Goal: Contribute content: Add original content to the website for others to see

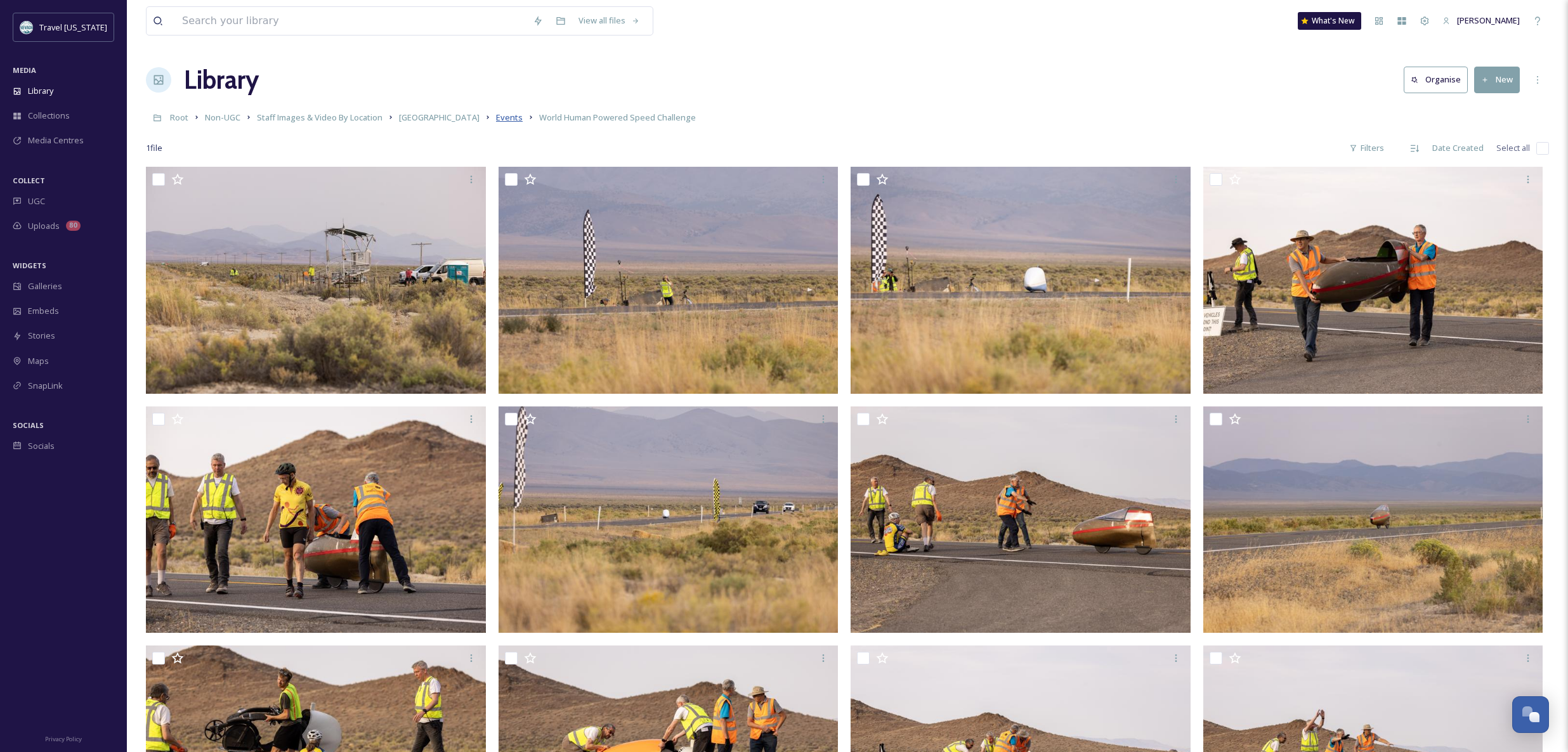
click at [496, 118] on span "Events" at bounding box center [509, 117] width 27 height 11
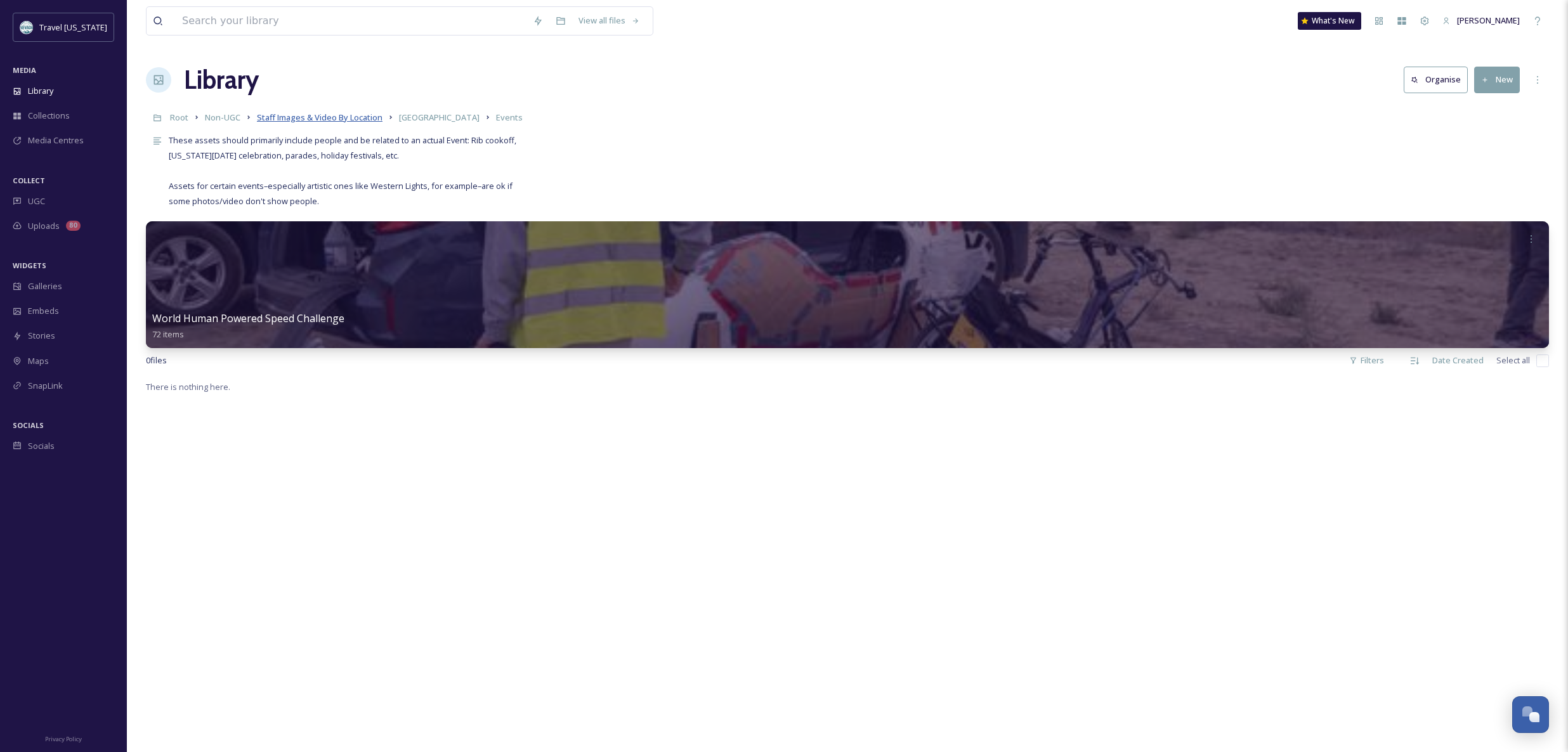
drag, startPoint x: 351, startPoint y: 113, endPoint x: 358, endPoint y: 120, distance: 9.9
click at [350, 114] on span "Staff Images & Video By Location" at bounding box center [320, 117] width 125 height 11
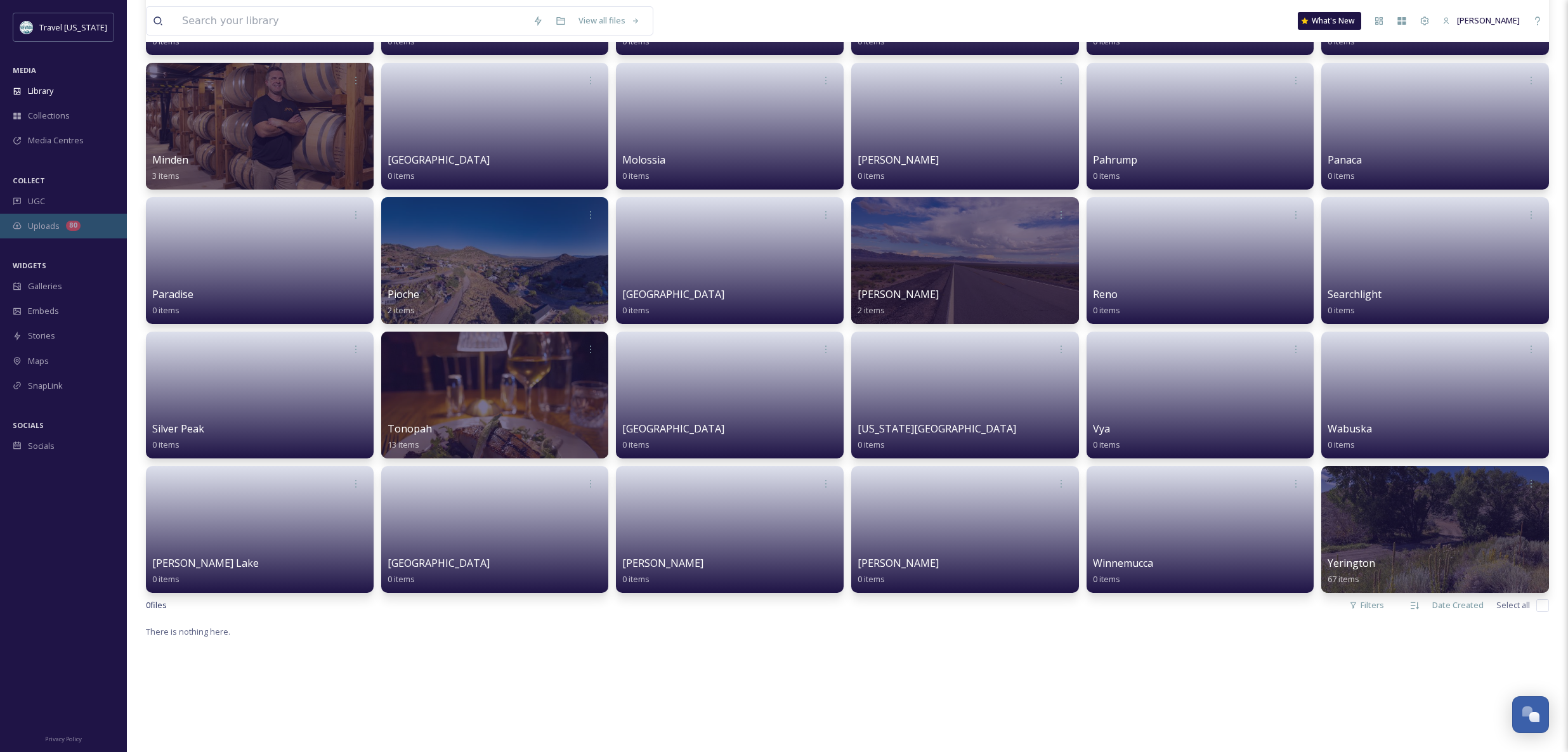
scroll to position [1145, 0]
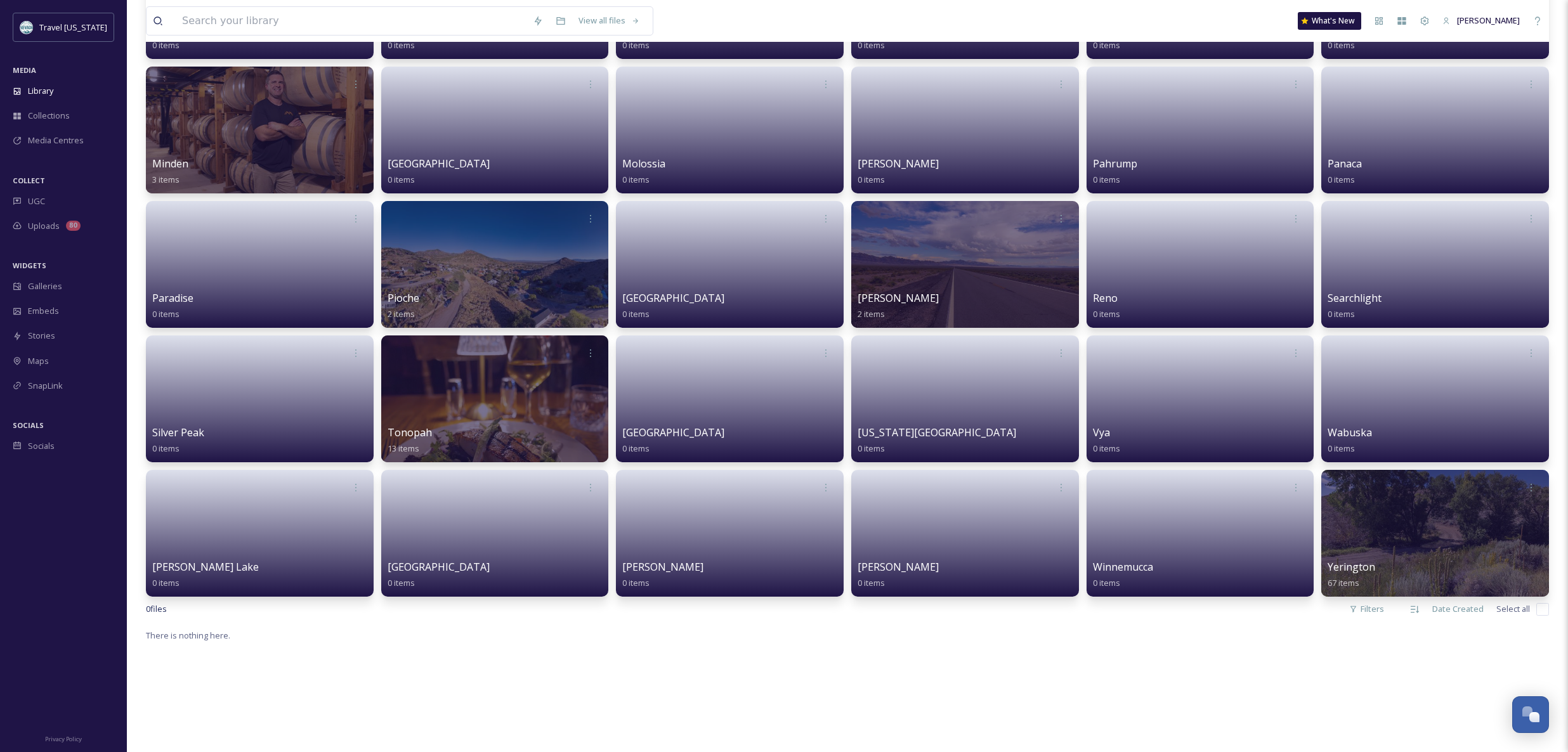
click at [243, 277] on link at bounding box center [259, 261] width 215 height 60
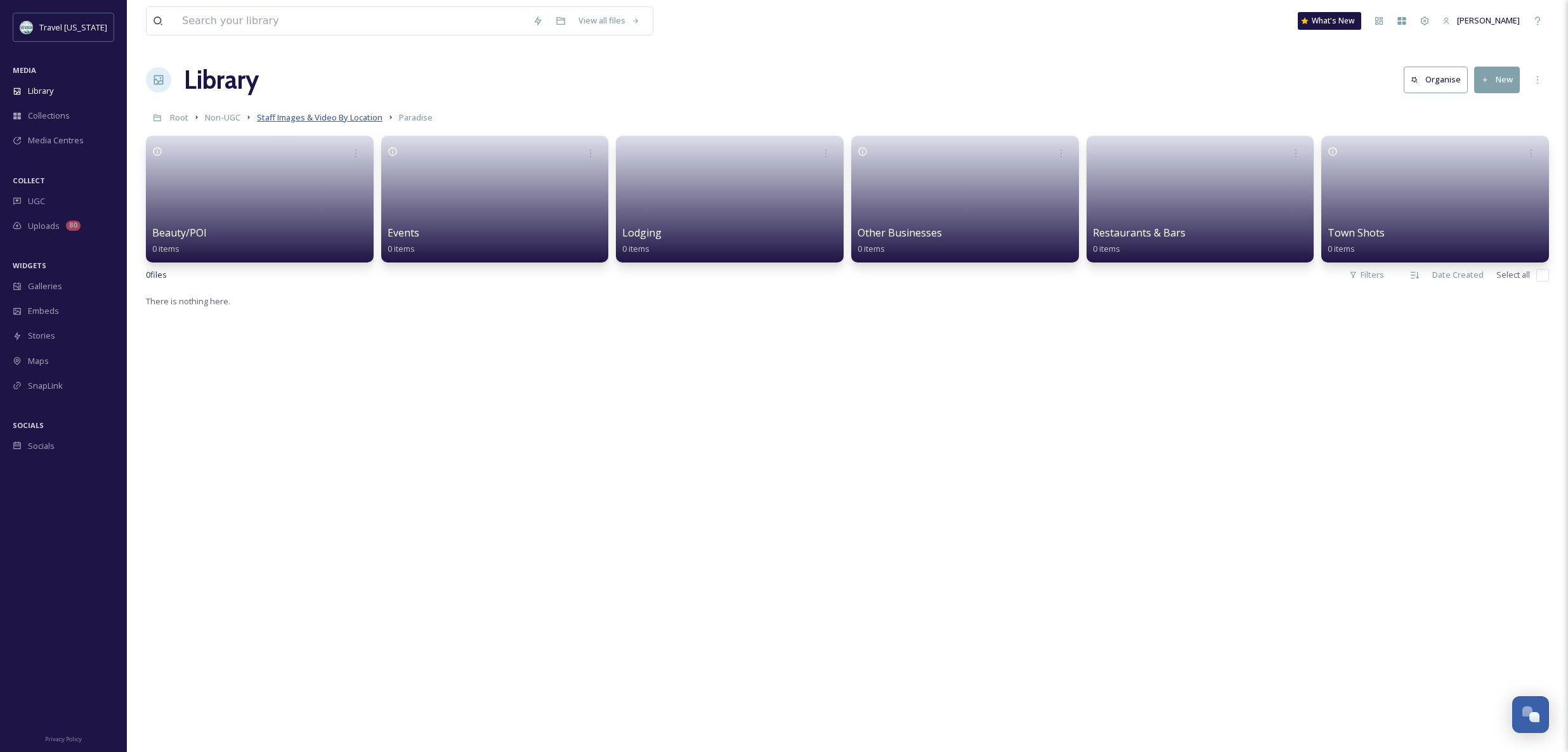
click at [320, 122] on span "Staff Images & Video By Location" at bounding box center [320, 117] width 125 height 11
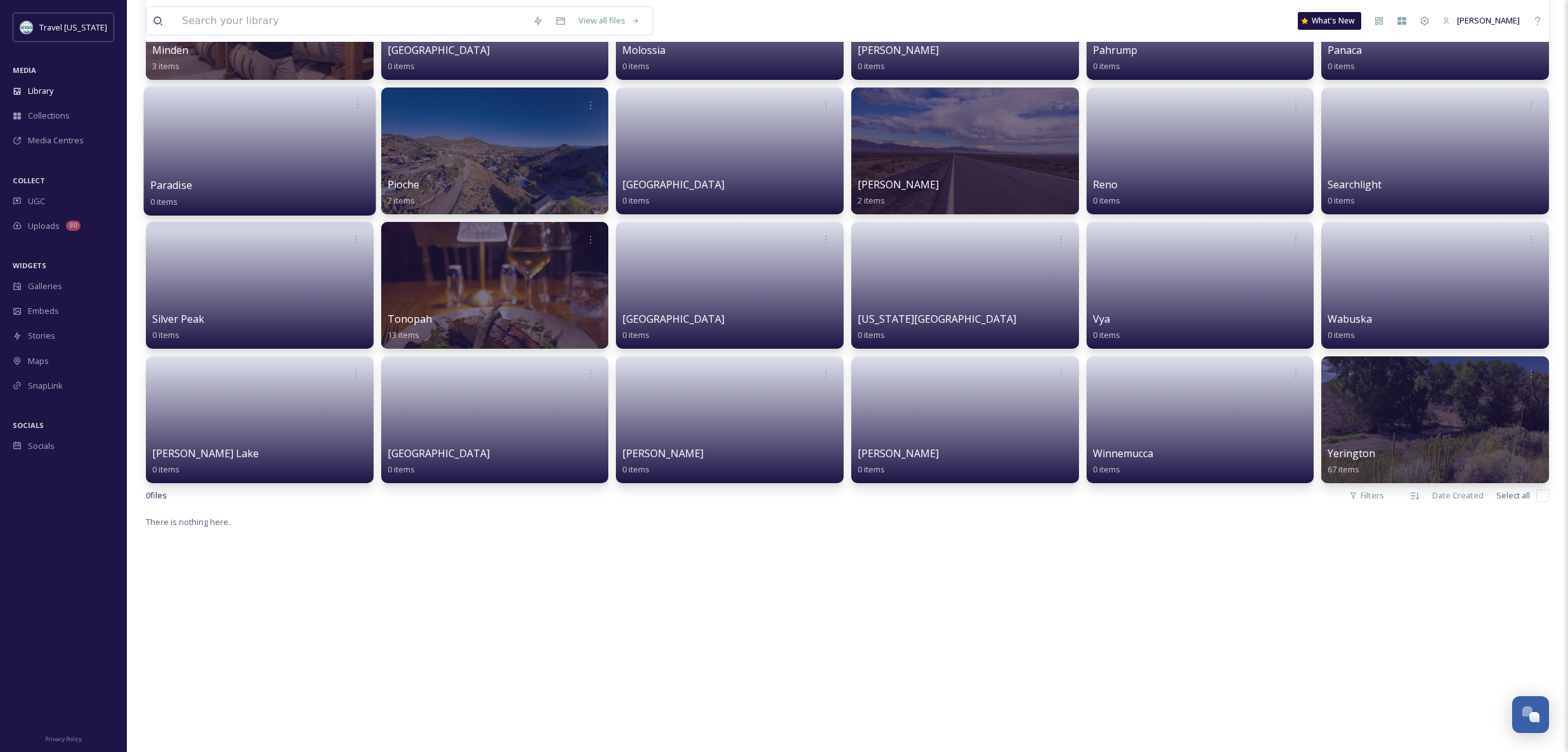
scroll to position [1256, 0]
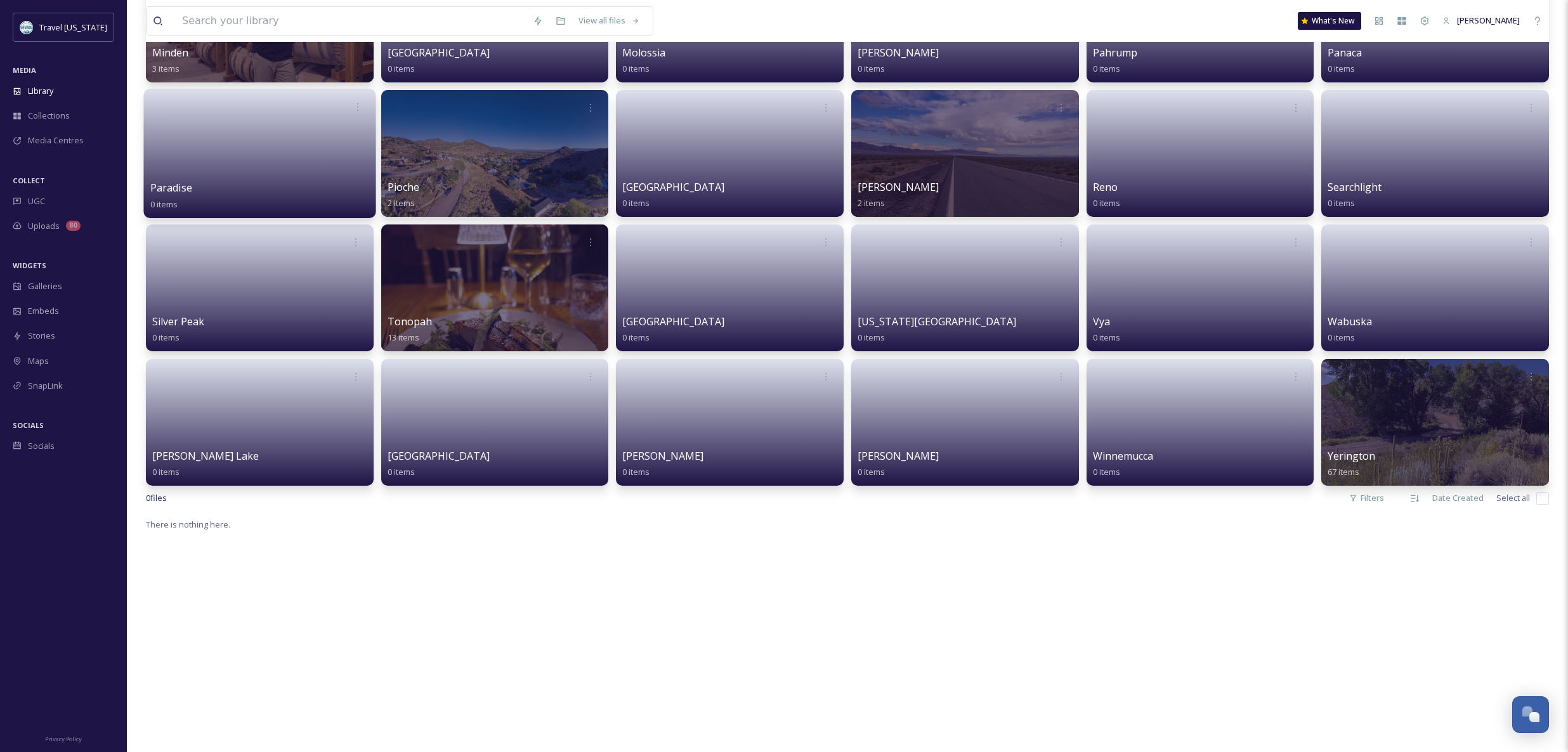
click at [237, 169] on link at bounding box center [260, 149] width 219 height 62
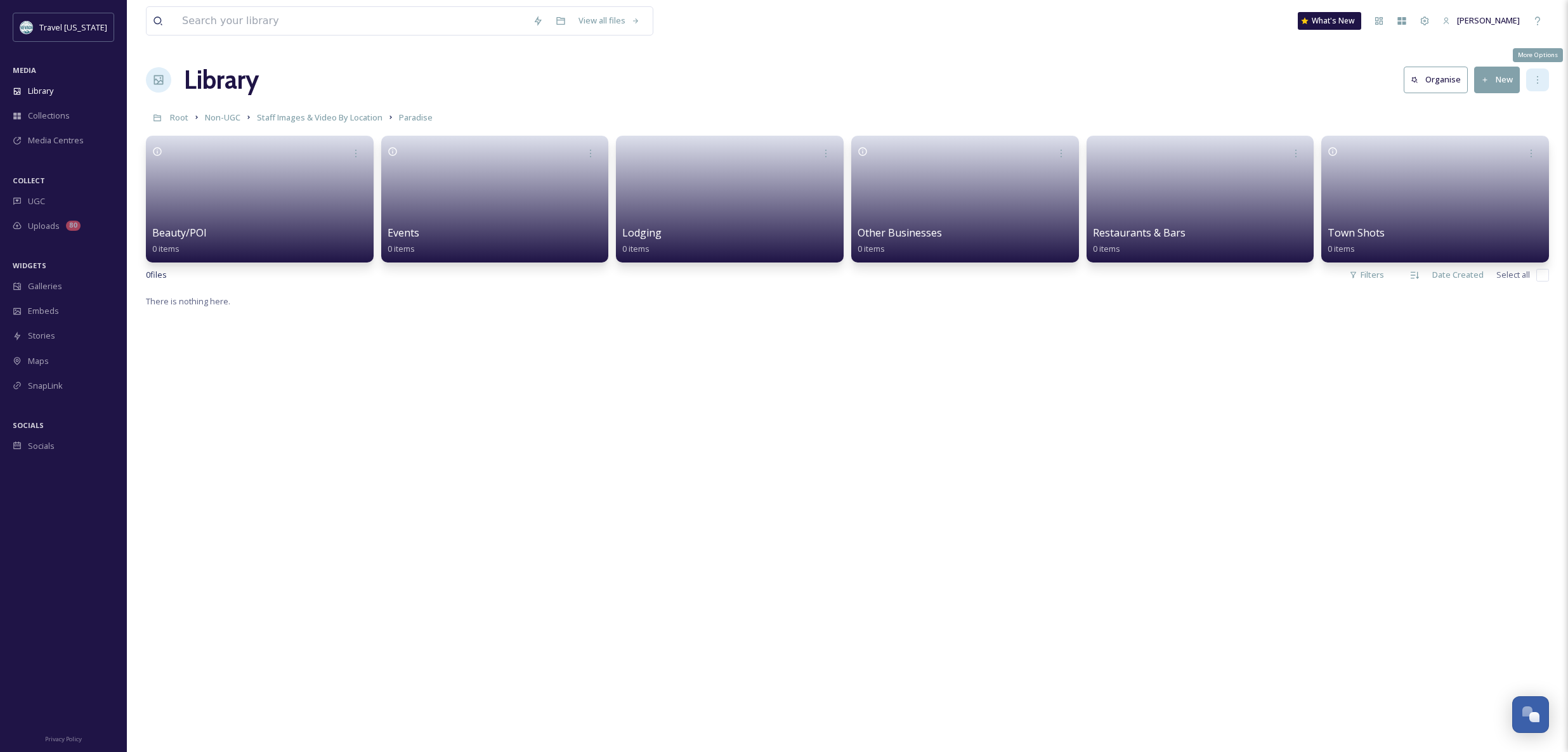
click at [1538, 73] on div "More Options" at bounding box center [1537, 80] width 23 height 23
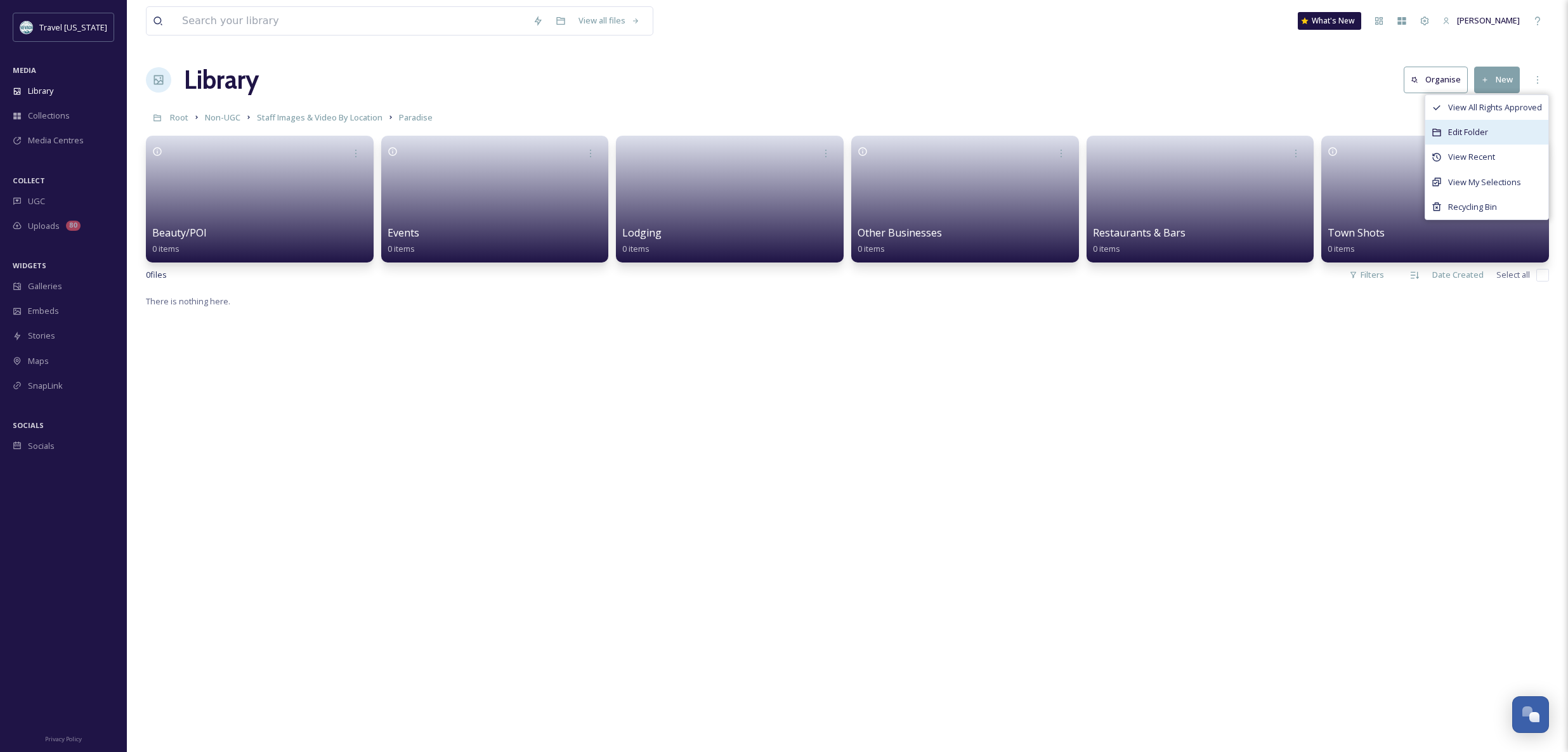
click at [1496, 127] on div "Edit Folder" at bounding box center [1486, 133] width 123 height 25
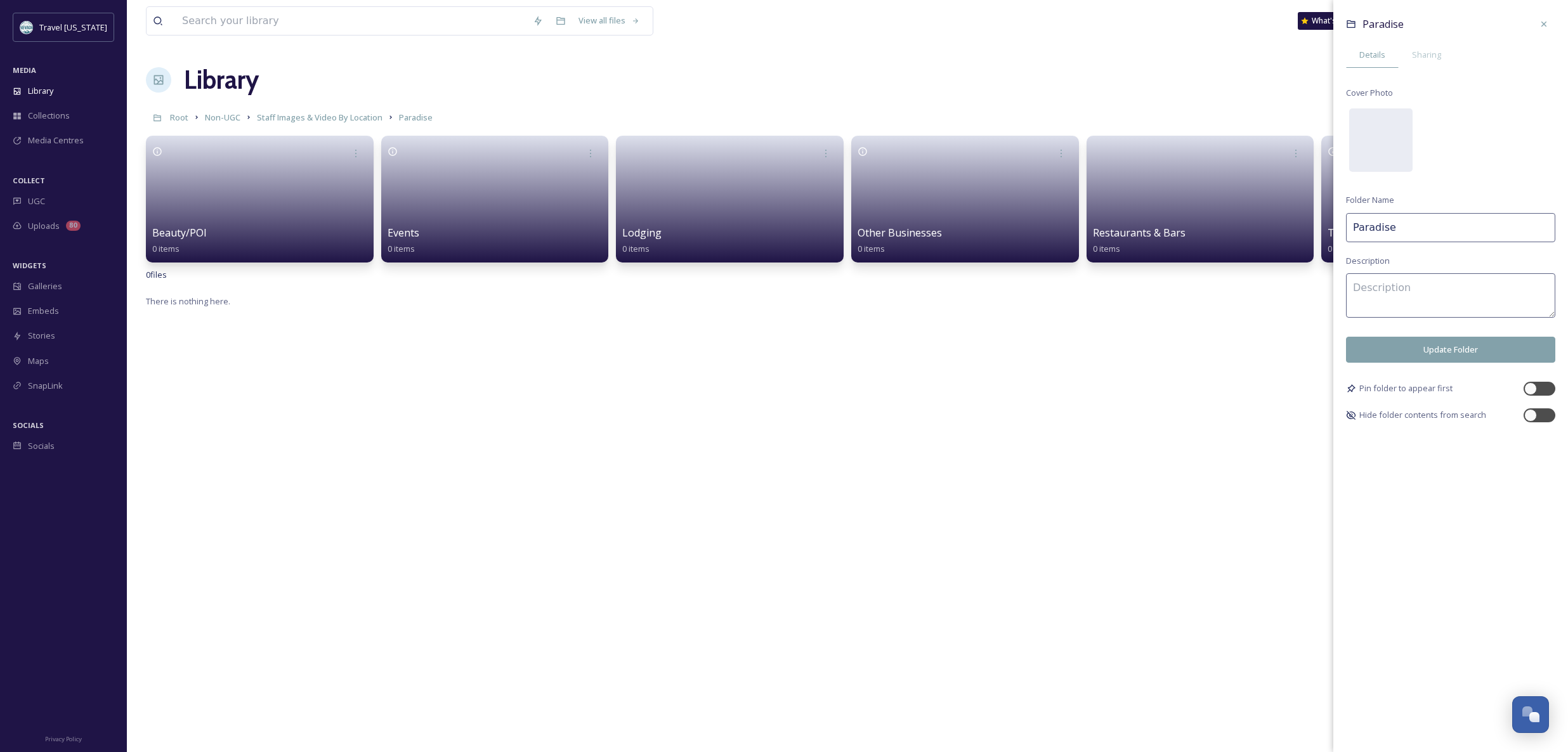
click at [1416, 224] on input "Paradise" at bounding box center [1450, 227] width 209 height 29
type input "[GEOGRAPHIC_DATA]"
click at [1443, 350] on button "Update Folder" at bounding box center [1450, 349] width 209 height 26
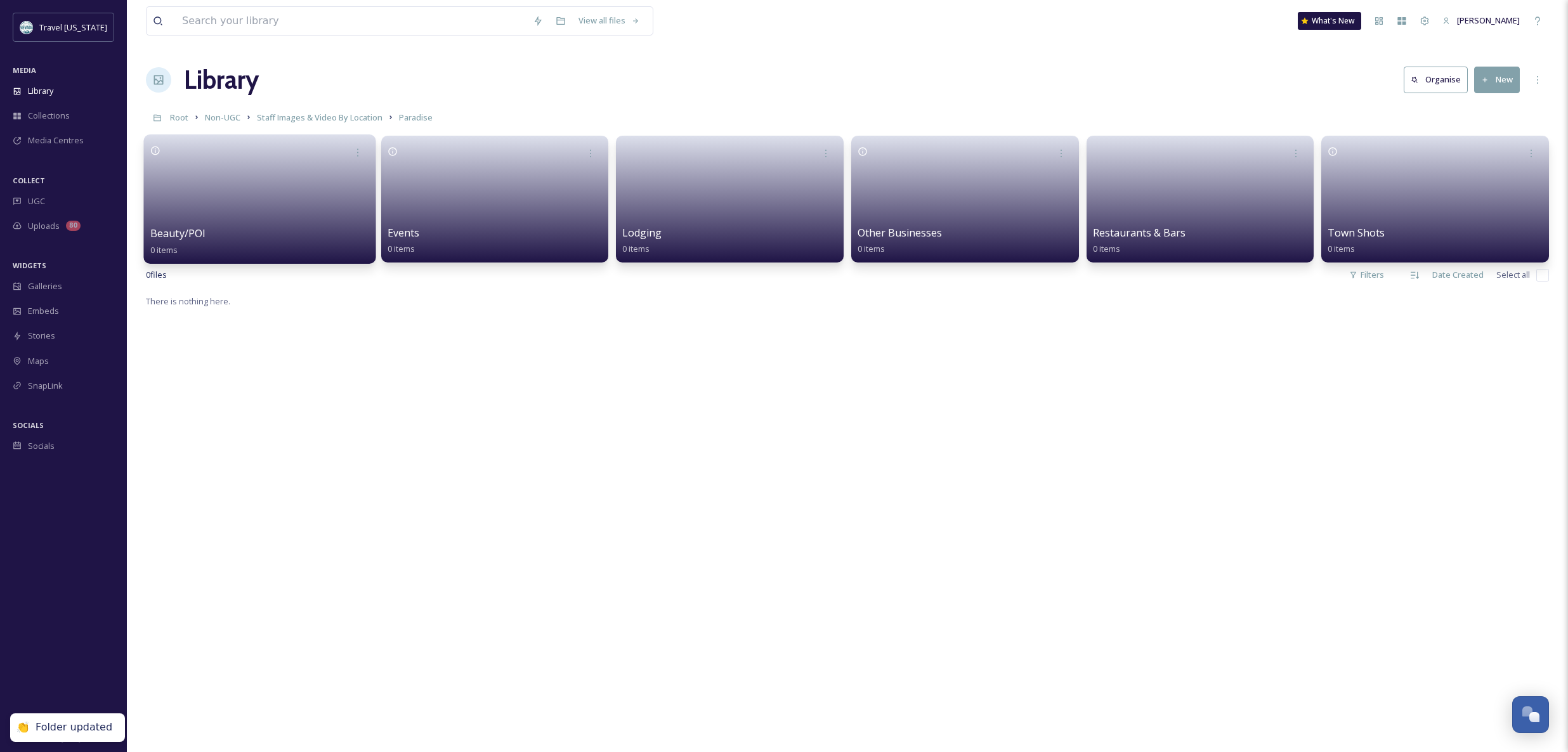
click at [216, 214] on link at bounding box center [260, 195] width 219 height 62
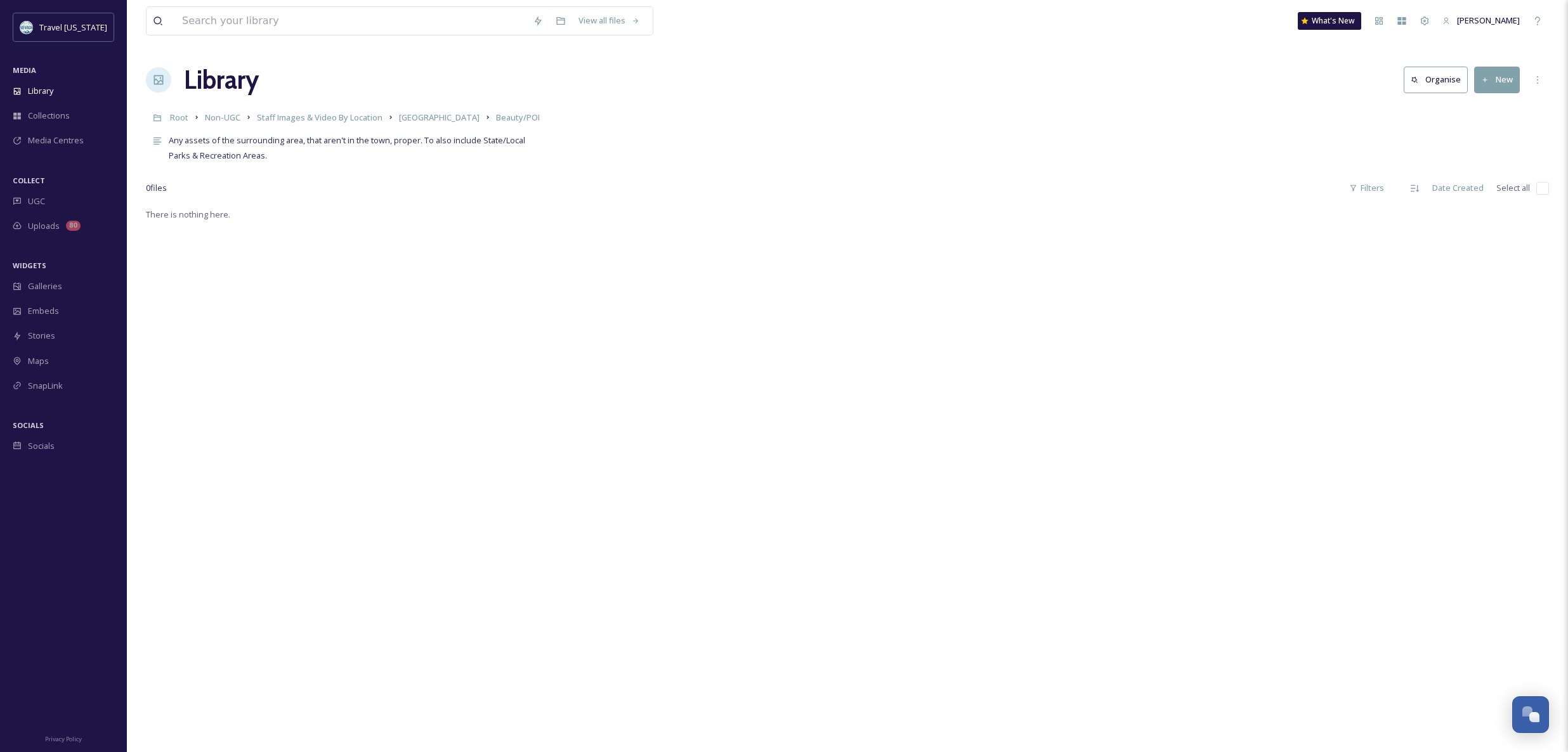
click at [1513, 75] on button "New" at bounding box center [1496, 79] width 46 height 26
click at [1473, 113] on span "File Upload" at bounding box center [1490, 110] width 42 height 12
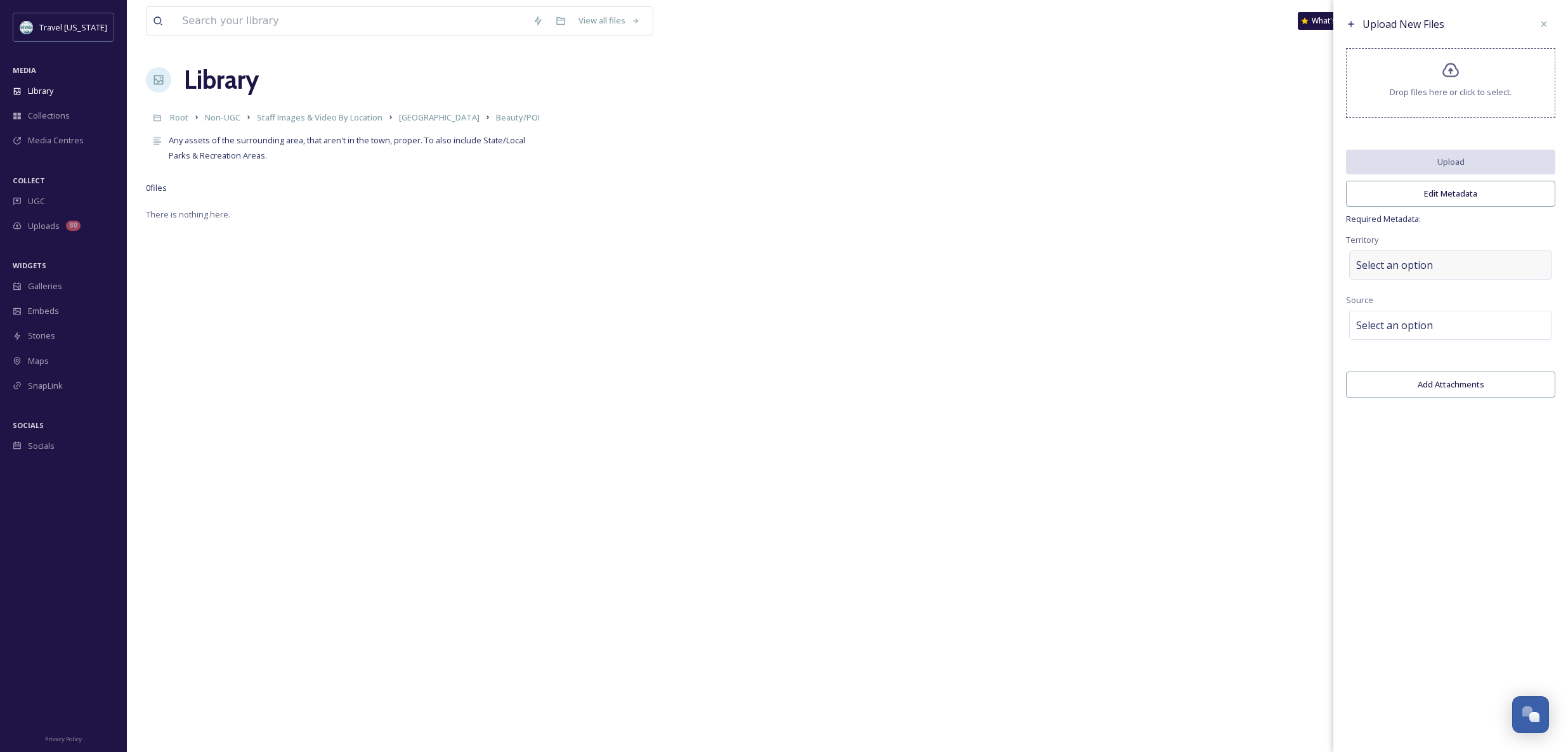
click at [1388, 261] on span "Select an option" at bounding box center [1394, 264] width 77 height 15
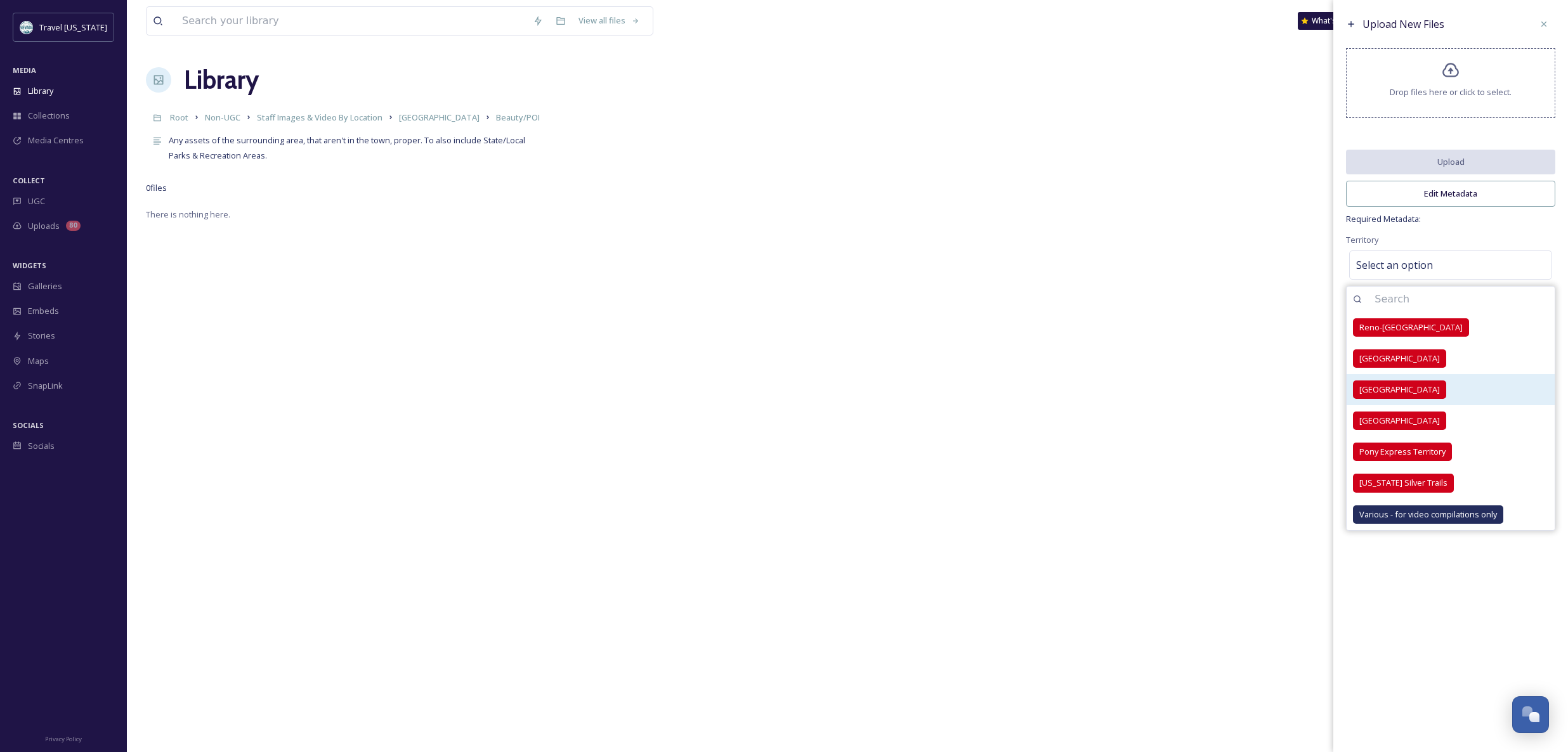
click at [1395, 390] on span "[GEOGRAPHIC_DATA]" at bounding box center [1398, 390] width 80 height 12
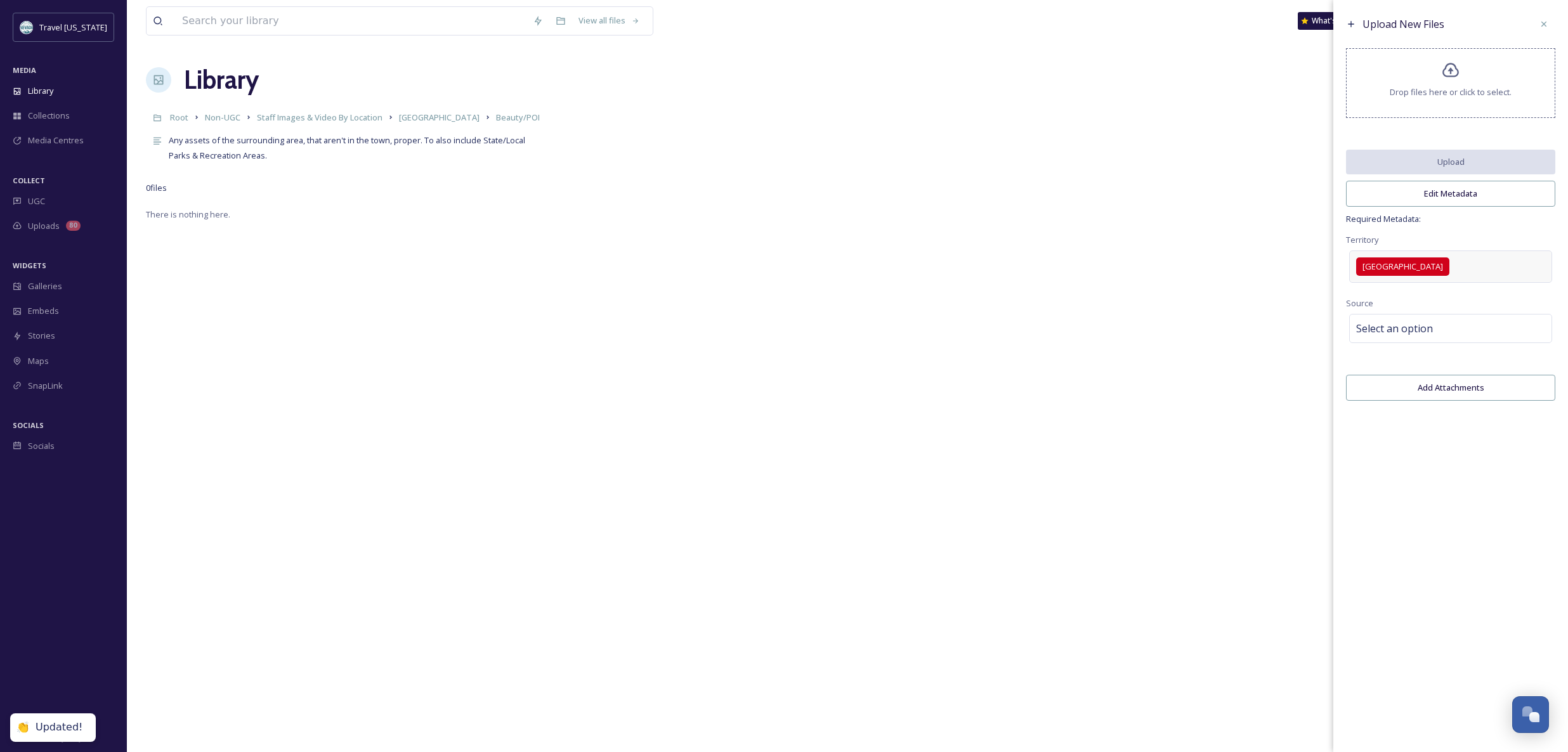
drag, startPoint x: 1496, startPoint y: 234, endPoint x: 1483, endPoint y: 279, distance: 46.8
click at [1496, 234] on div "Territory [GEOGRAPHIC_DATA]" at bounding box center [1450, 259] width 209 height 54
click at [1437, 325] on div "Select an option" at bounding box center [1451, 328] width 203 height 29
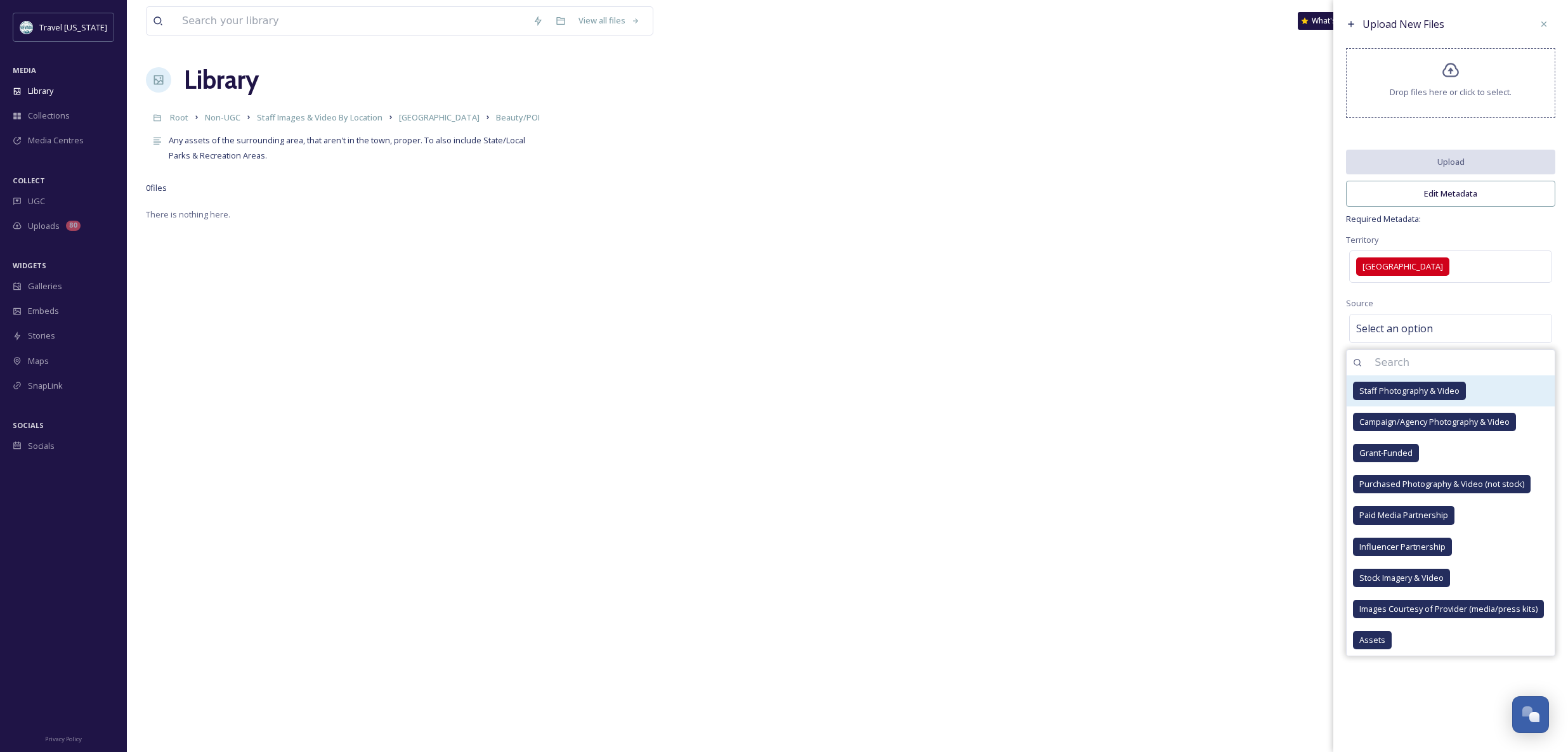
click at [1437, 386] on span "Staff Photography & Video" at bounding box center [1408, 391] width 100 height 12
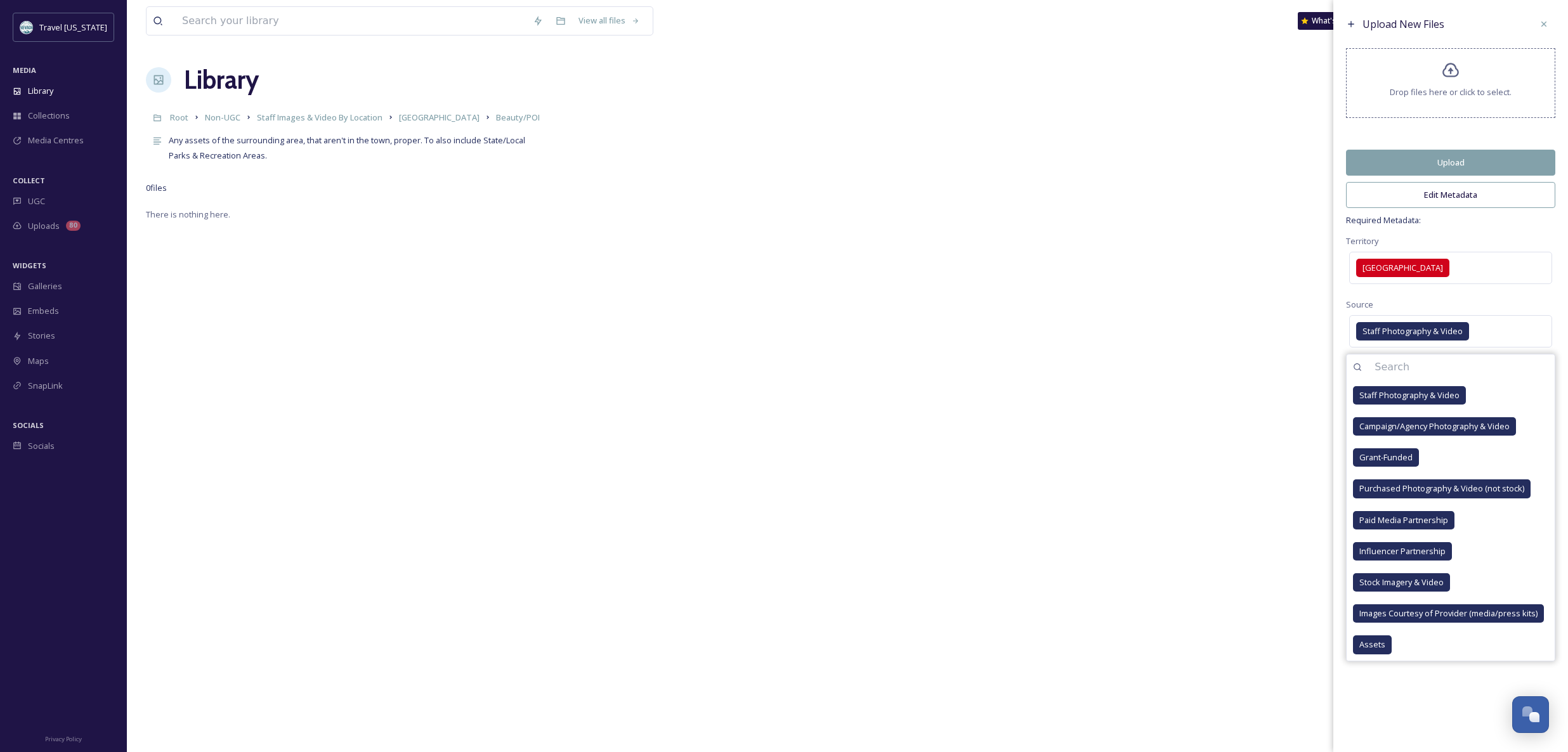
click at [1403, 235] on div "Territory [GEOGRAPHIC_DATA]" at bounding box center [1450, 260] width 209 height 54
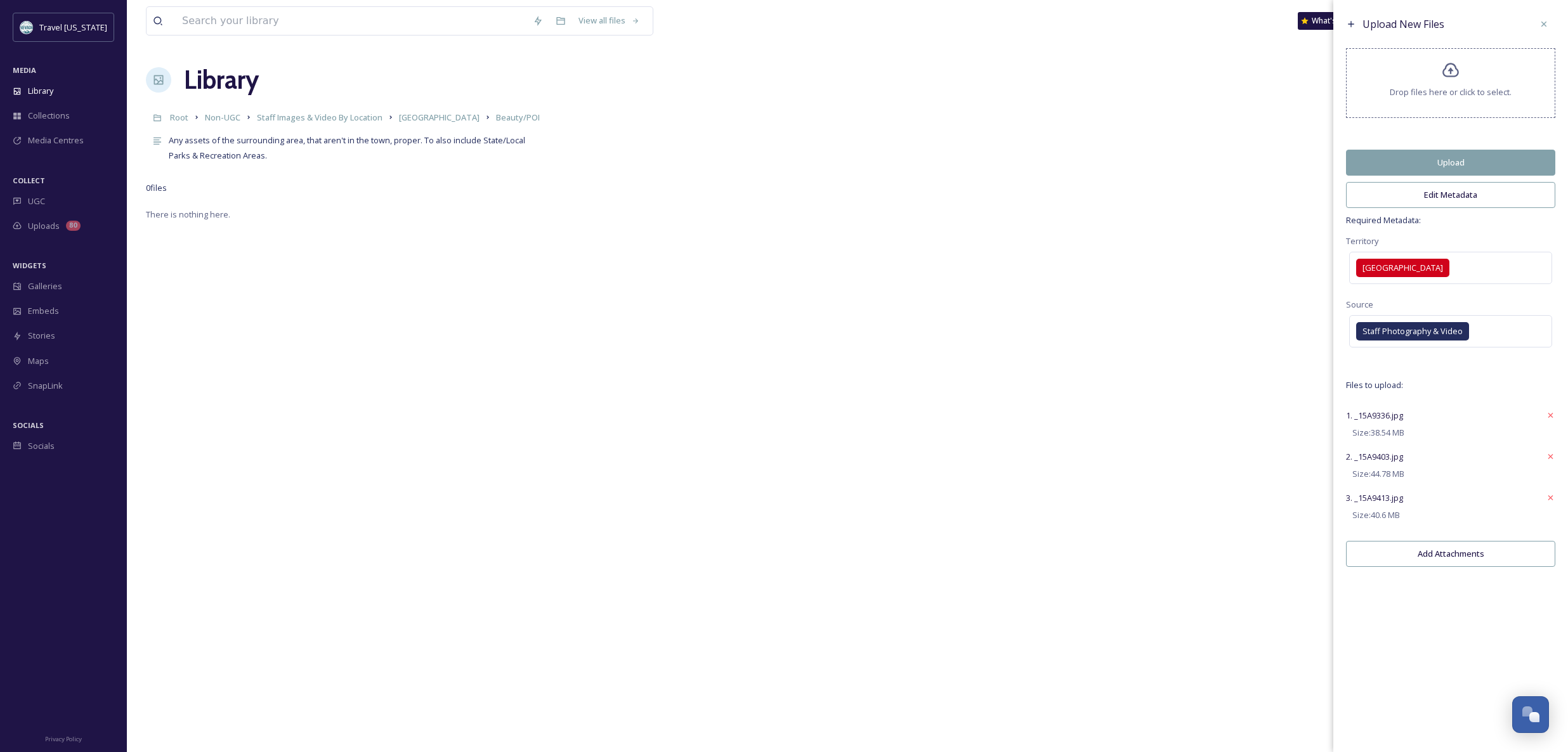
click at [1408, 158] on button "Upload" at bounding box center [1450, 162] width 209 height 26
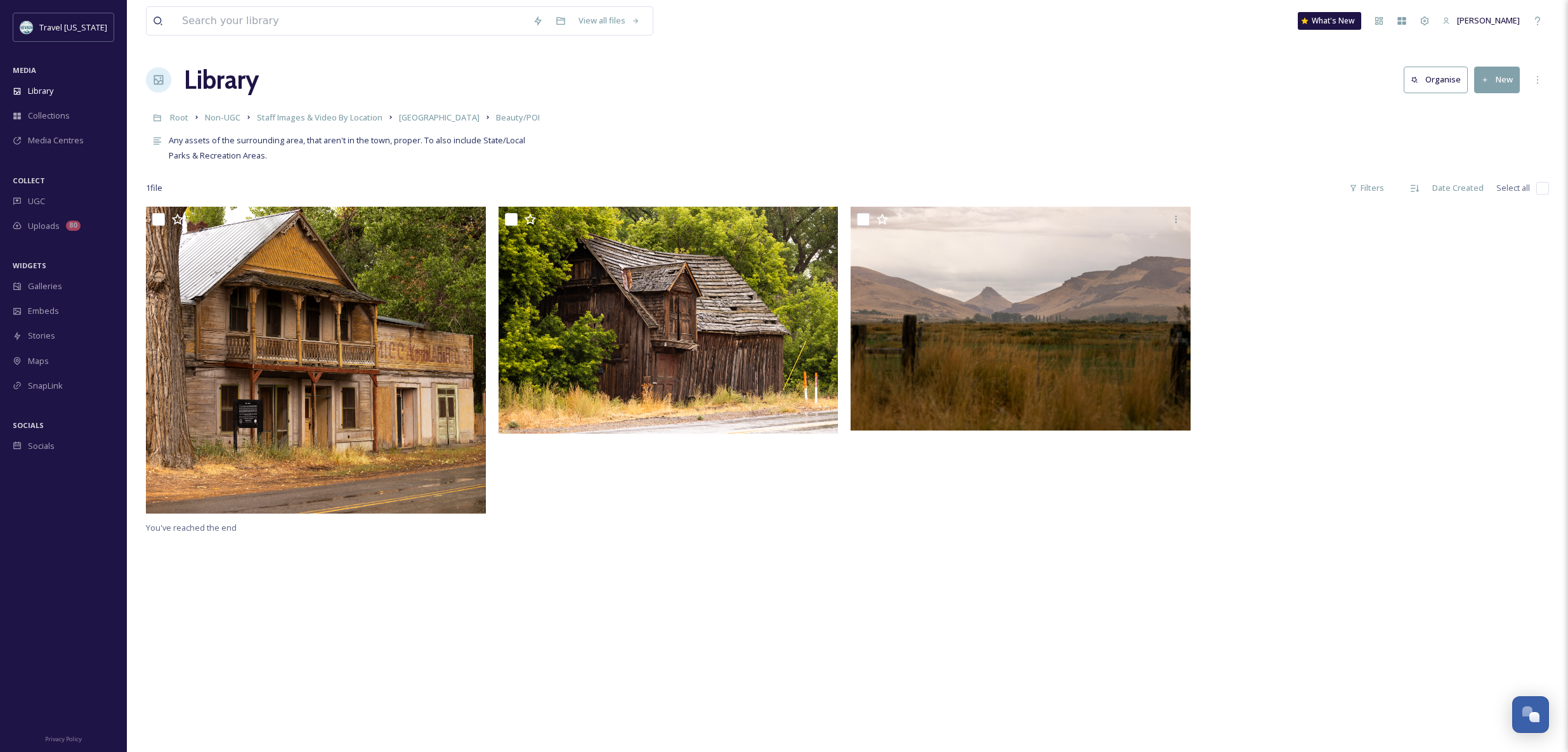
click at [344, 166] on div "View all files What's [GEOGRAPHIC_DATA][PERSON_NAME] Organise New Root Non-UGC …" at bounding box center [847, 479] width 1441 height 959
click at [329, 113] on span "Staff Images & Video By Location" at bounding box center [320, 117] width 125 height 11
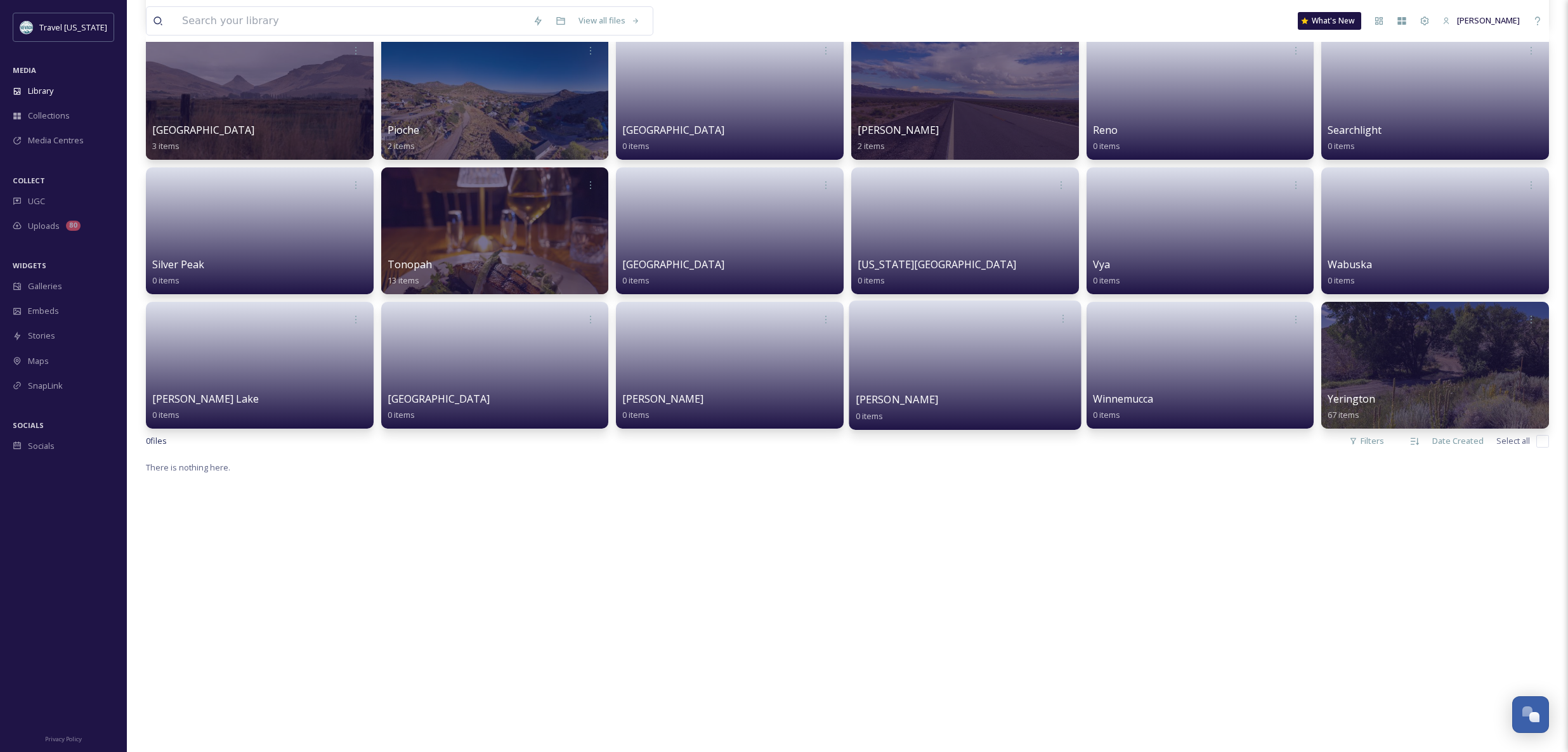
scroll to position [1316, 0]
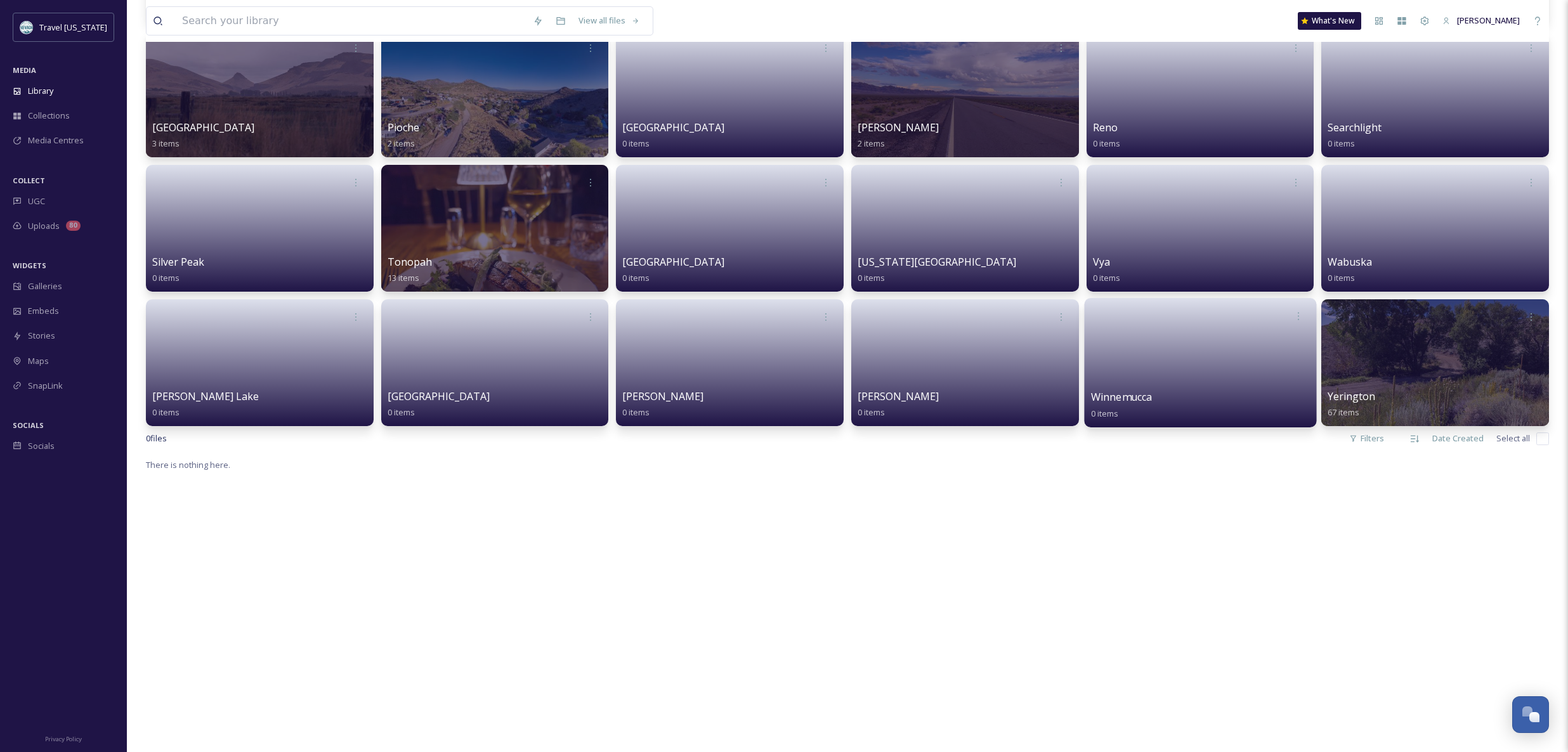
click at [1164, 336] on link at bounding box center [1200, 359] width 219 height 62
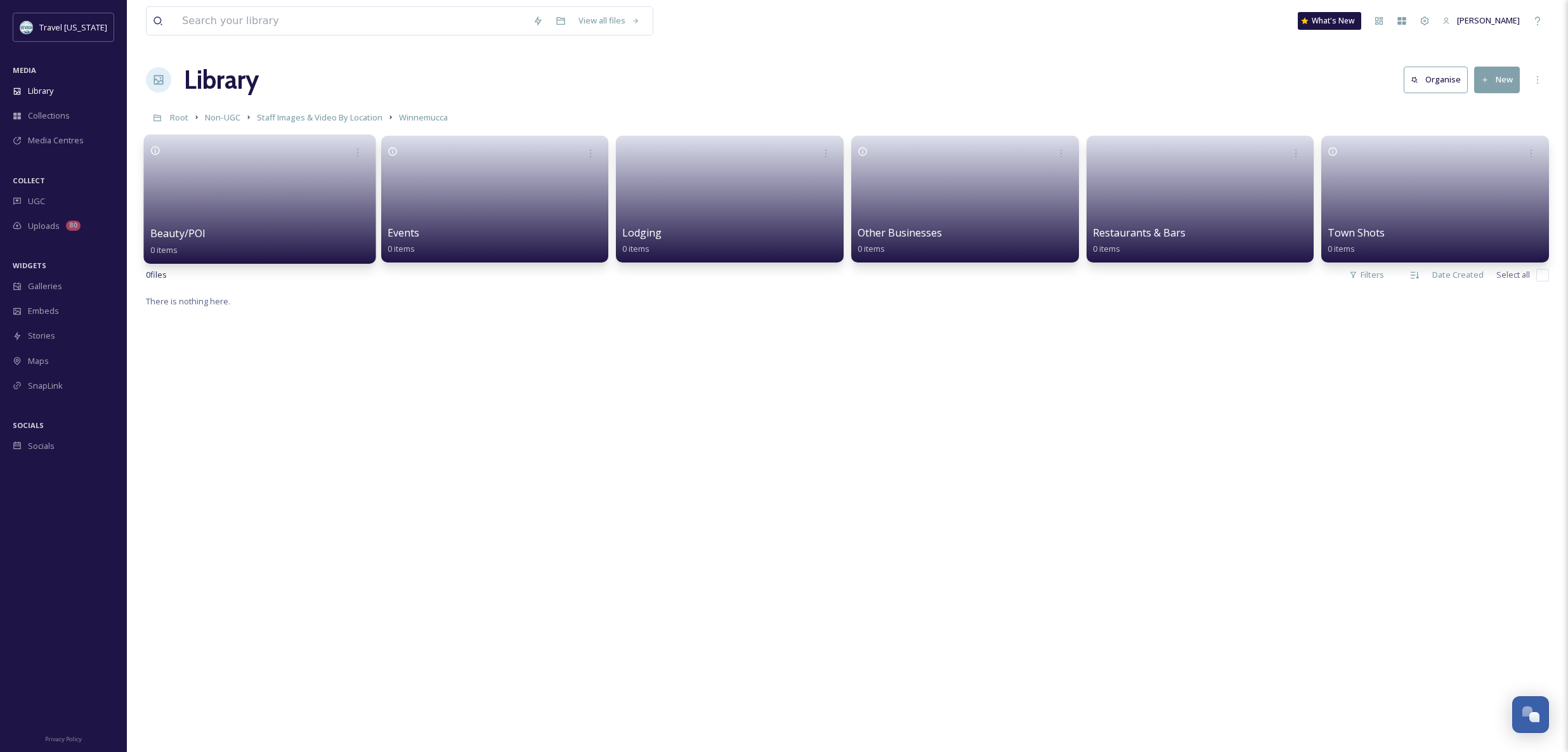
click at [232, 207] on link at bounding box center [260, 195] width 219 height 62
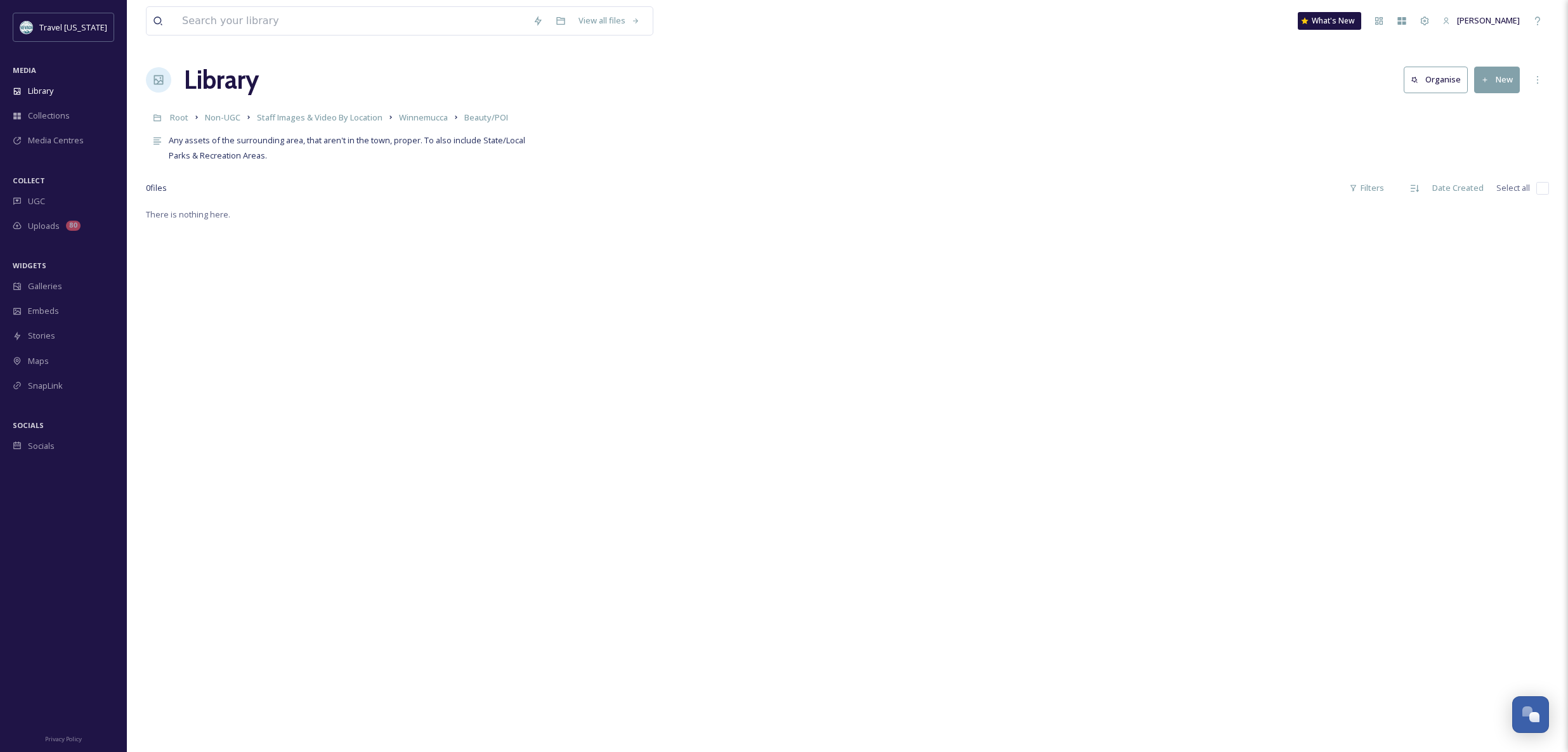
click at [1512, 87] on button "New" at bounding box center [1496, 79] width 46 height 26
click at [1485, 163] on span "Folder" at bounding box center [1481, 159] width 24 height 12
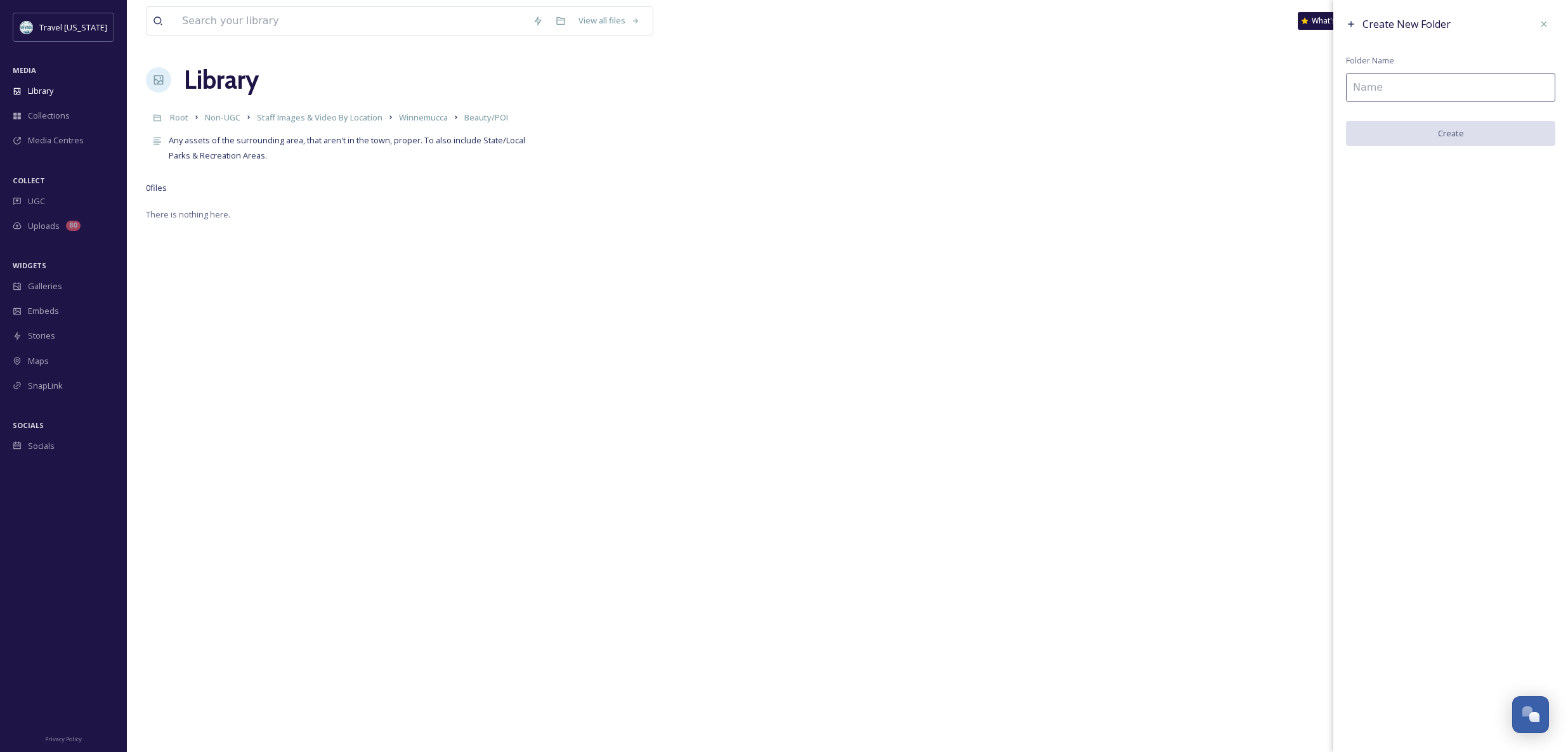
click at [1386, 79] on input at bounding box center [1450, 87] width 209 height 29
type input "[GEOGRAPHIC_DATA]"
click at [1419, 139] on button "Create" at bounding box center [1450, 133] width 209 height 26
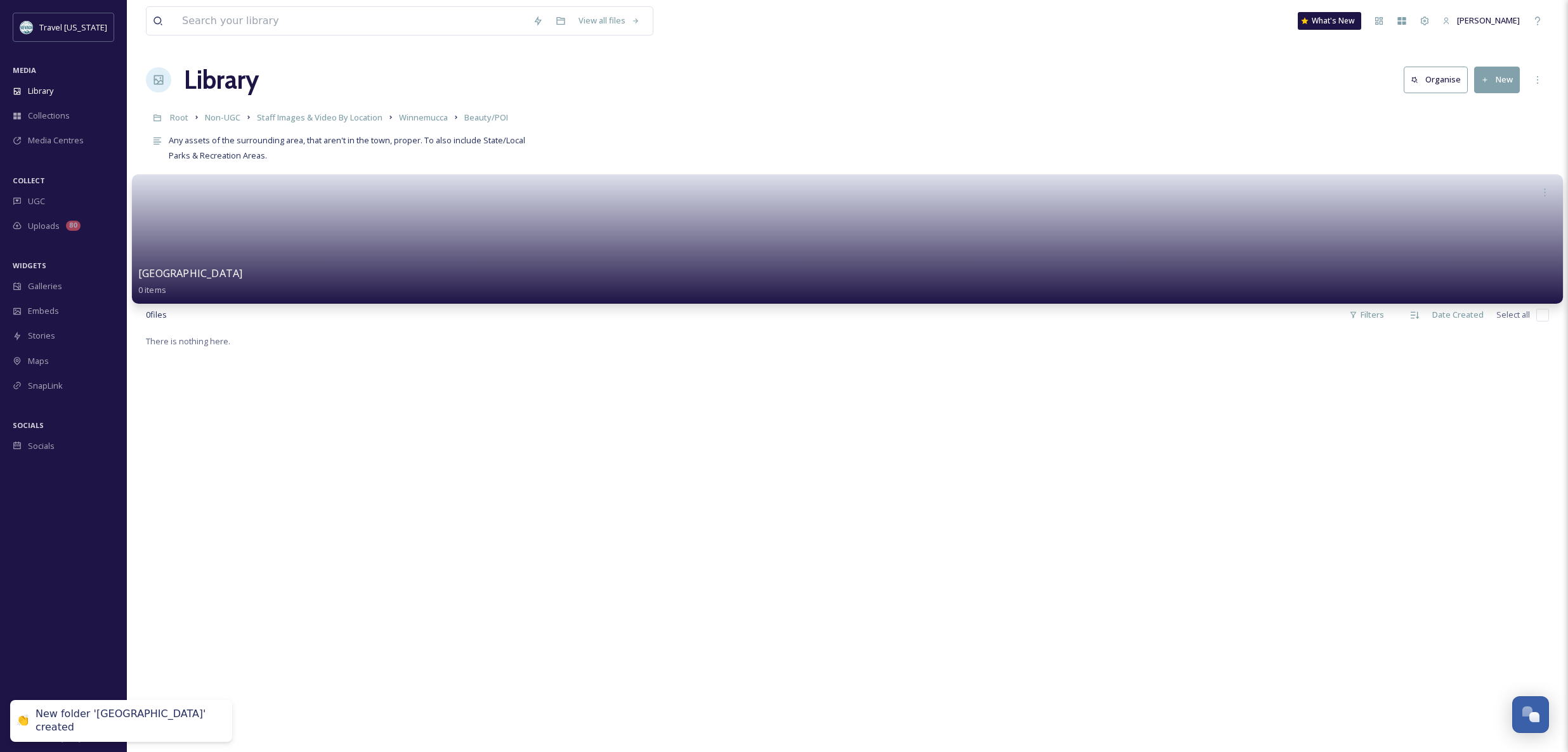
click at [206, 231] on link at bounding box center [847, 235] width 1418 height 62
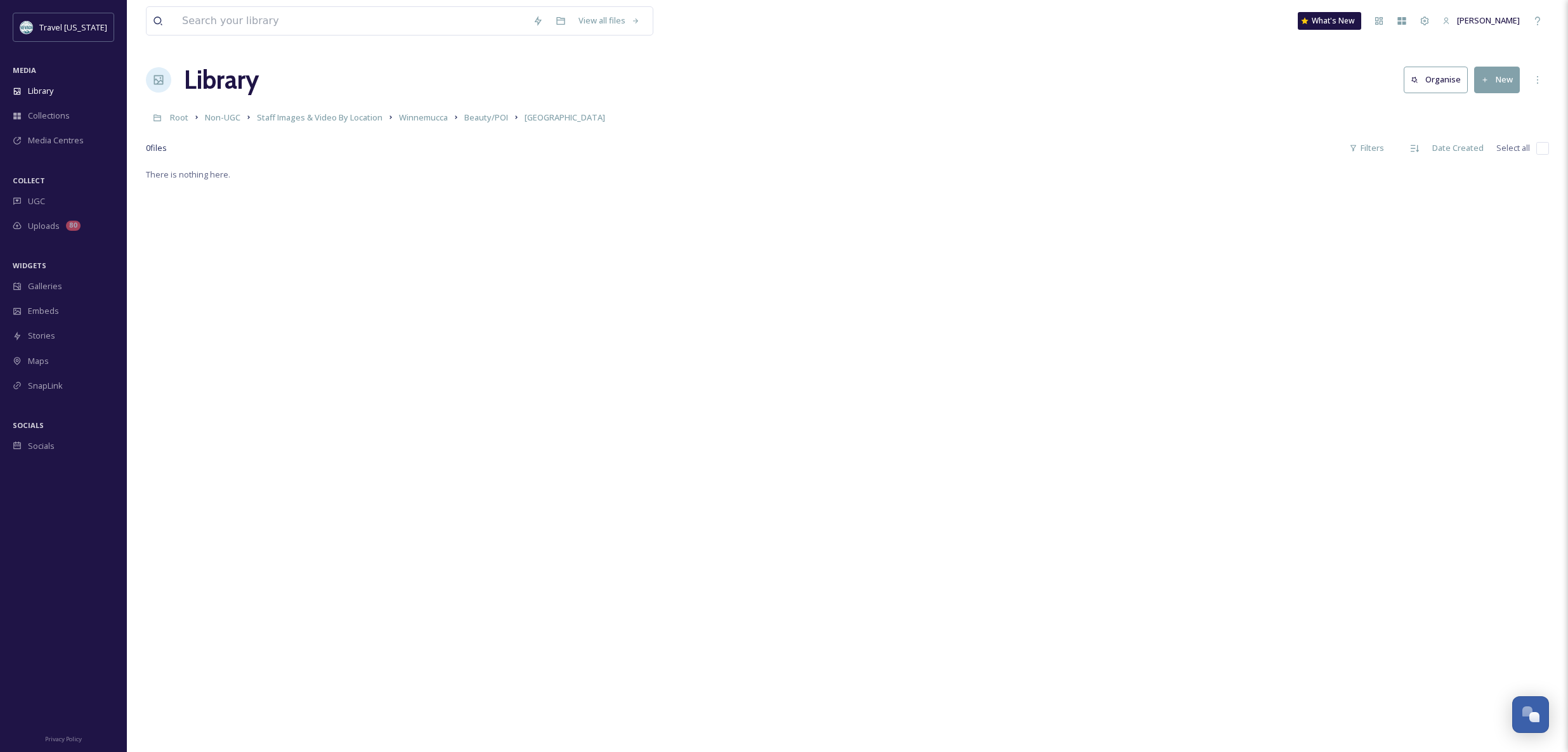
click at [1490, 82] on button "New" at bounding box center [1496, 79] width 46 height 26
click at [1472, 108] on span "File Upload" at bounding box center [1490, 110] width 42 height 12
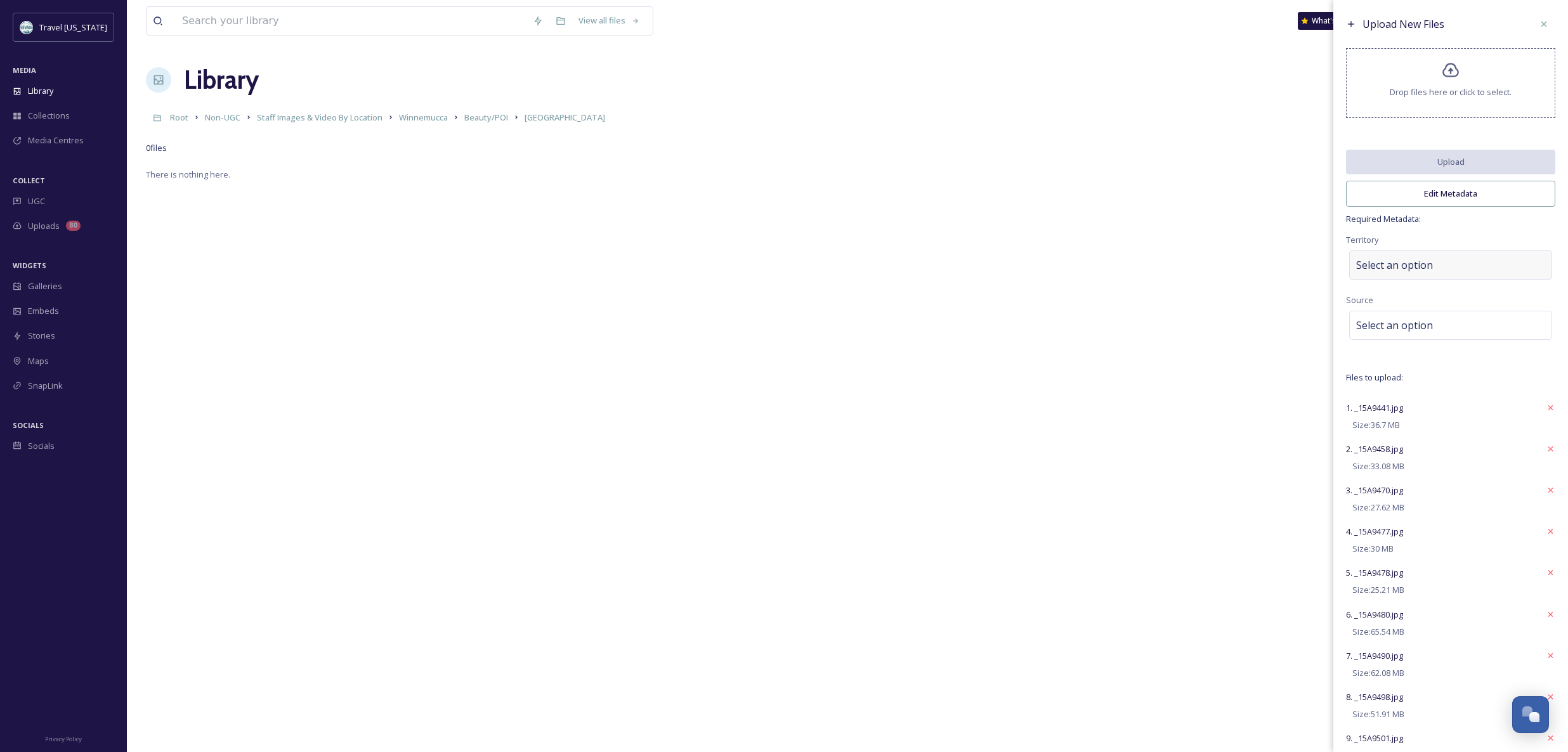
click at [1405, 275] on div "Select an option" at bounding box center [1451, 265] width 203 height 29
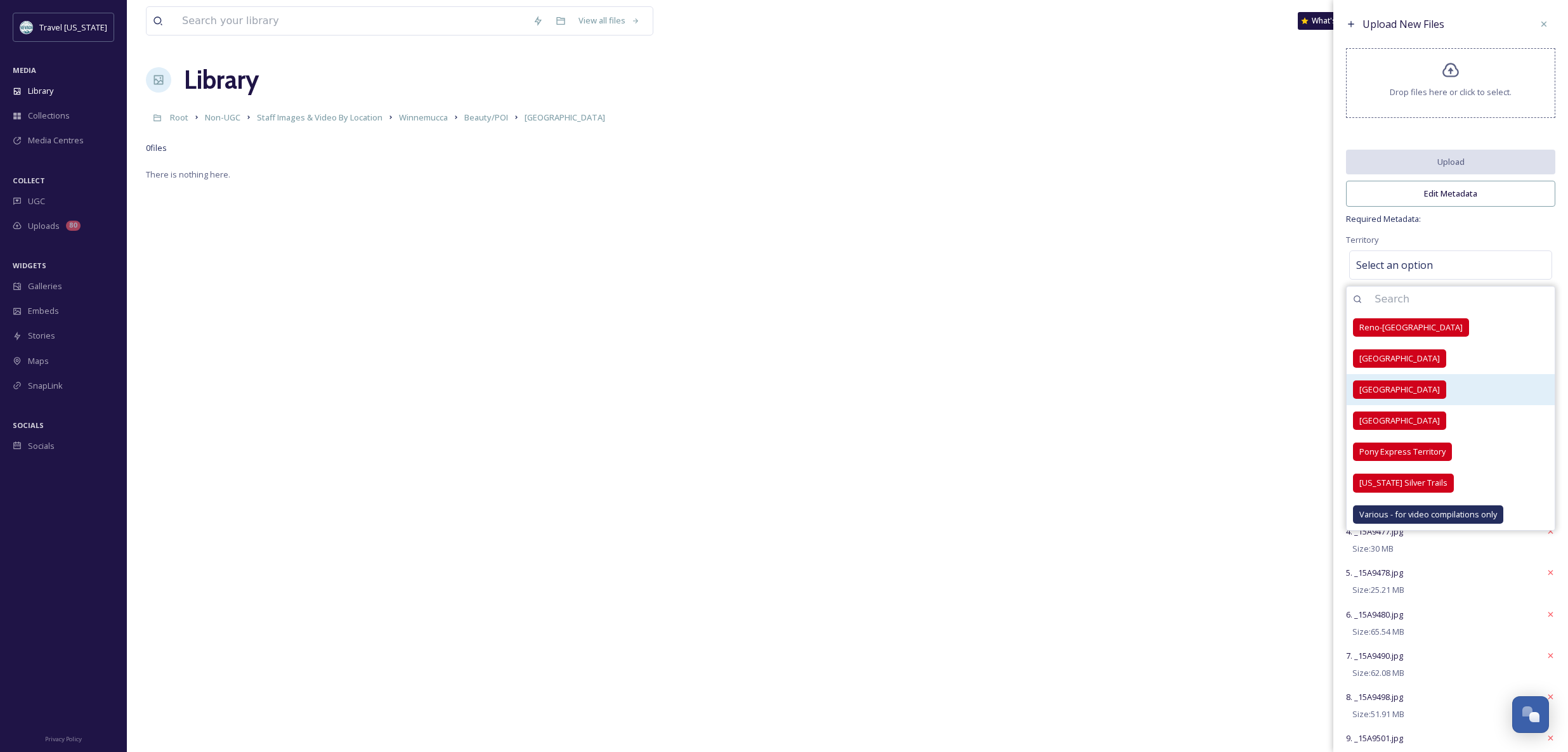
click at [1400, 384] on span "[GEOGRAPHIC_DATA]" at bounding box center [1398, 390] width 80 height 12
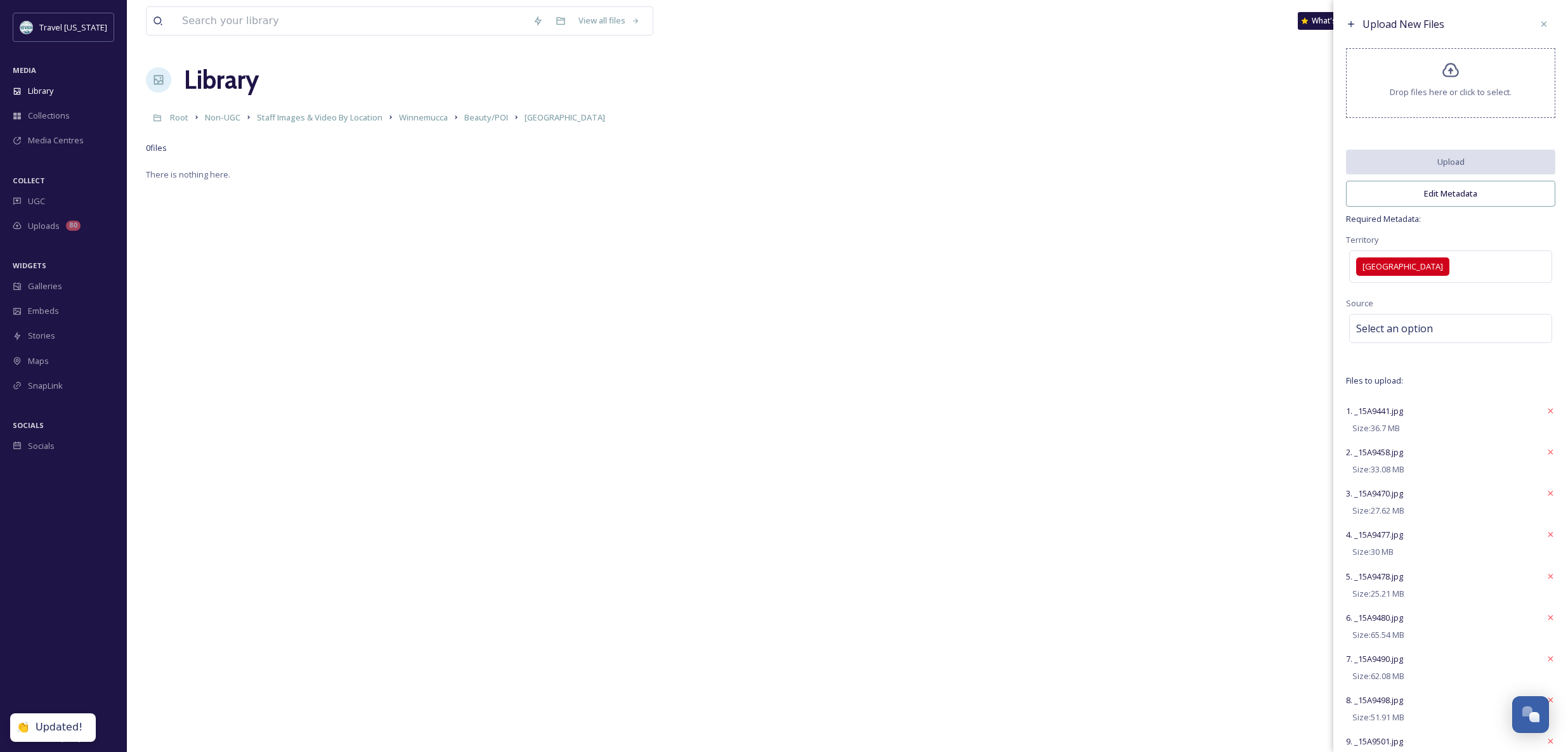
click at [1378, 226] on div "Upload New Files Drop files here or click to select. Upload Edit Metadata Requi…" at bounding box center [1451, 683] width 235 height 1367
click at [1416, 326] on span "Select an option" at bounding box center [1394, 328] width 77 height 15
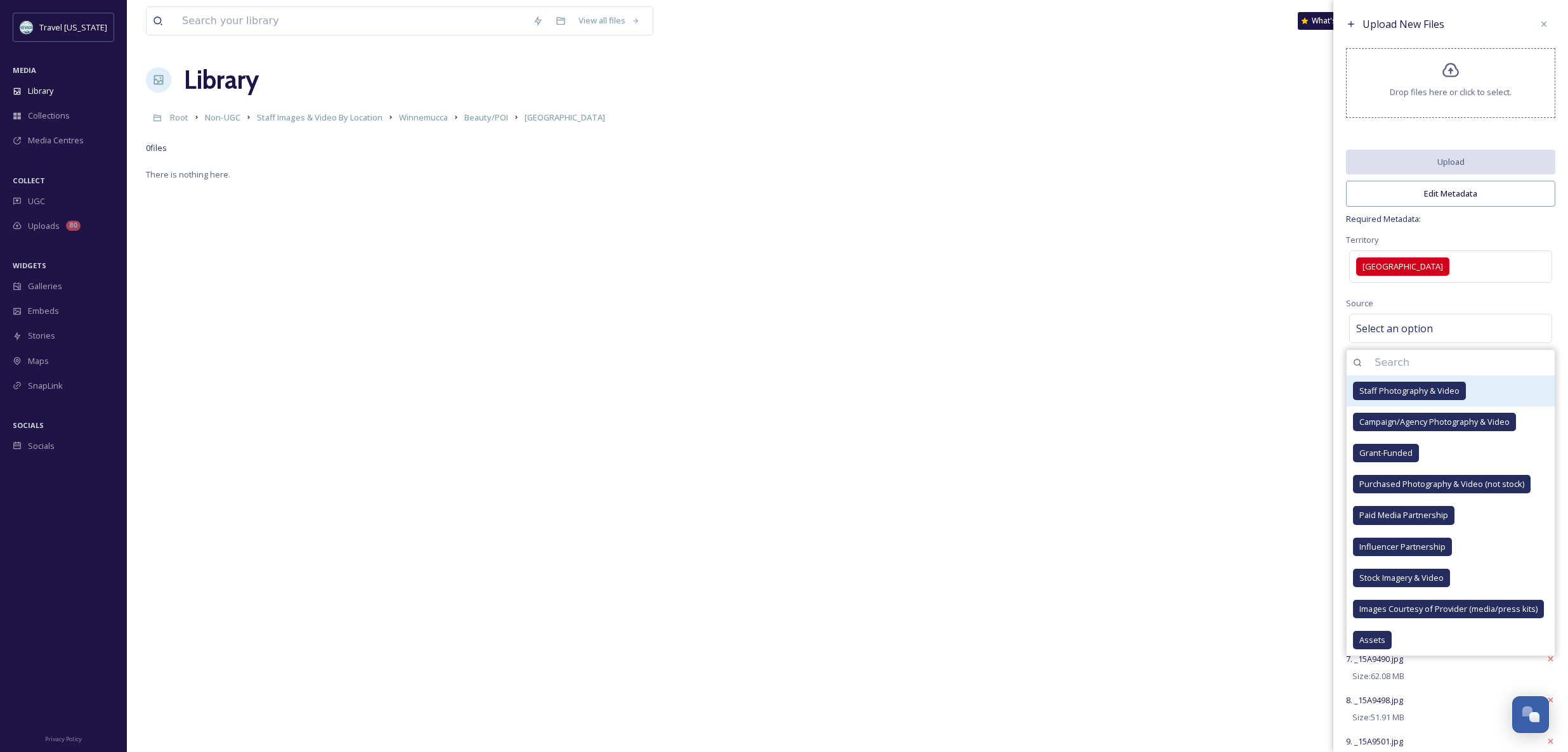
click at [1413, 384] on div "Staff Photography & Video" at bounding box center [1409, 391] width 113 height 19
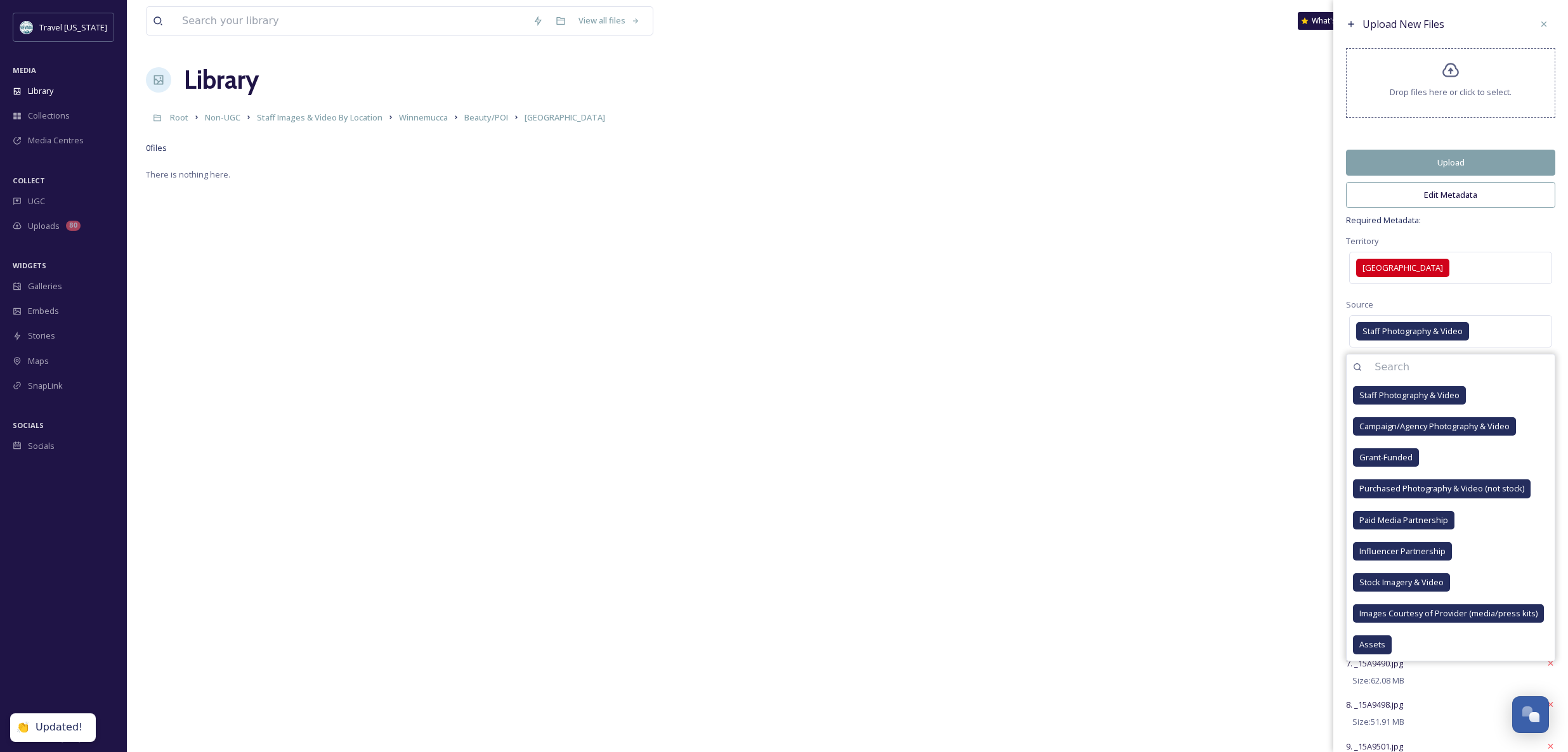
click at [1402, 216] on span "Required Metadata:" at bounding box center [1450, 221] width 209 height 12
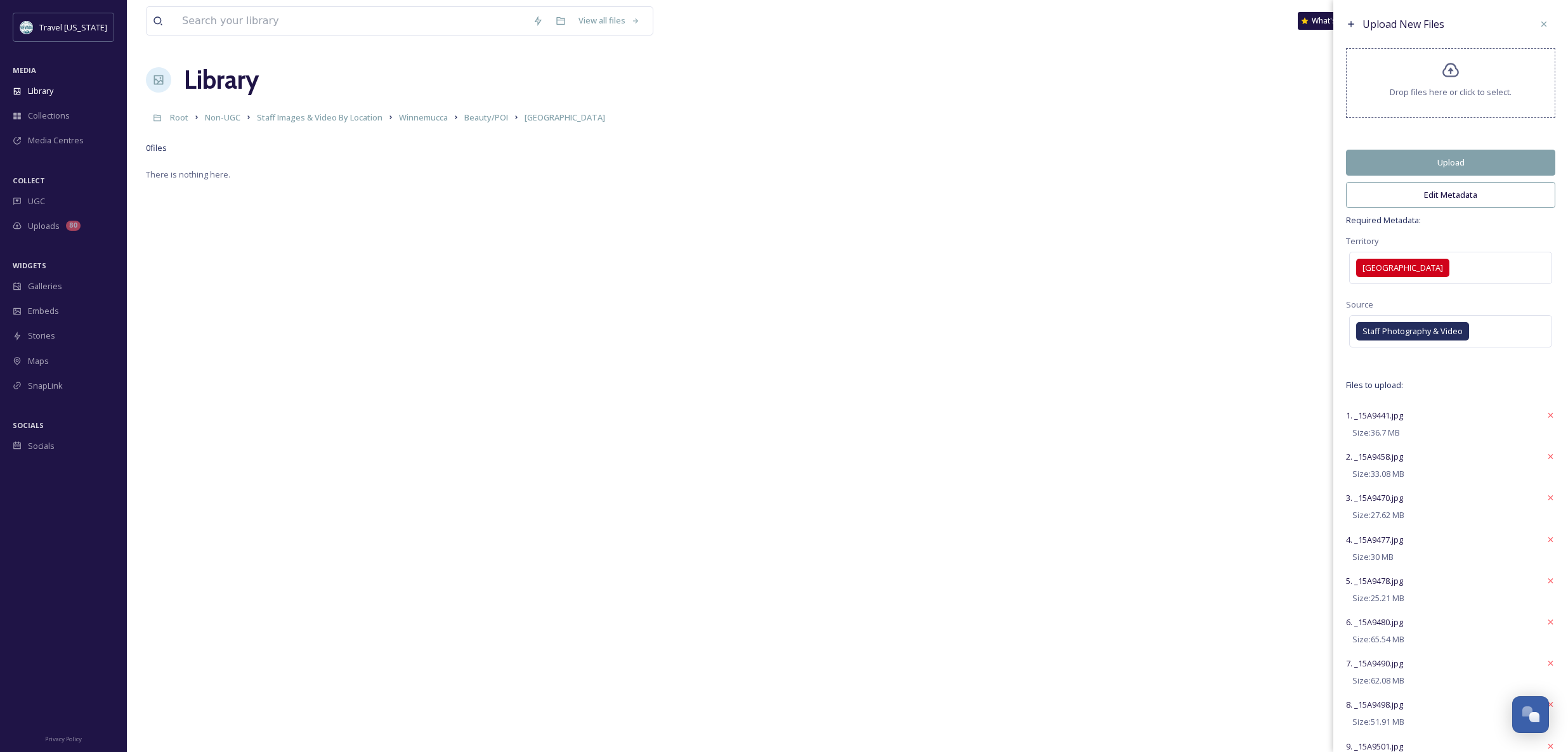
click at [1398, 160] on button "Upload" at bounding box center [1450, 162] width 209 height 26
